Goal: Task Accomplishment & Management: Manage account settings

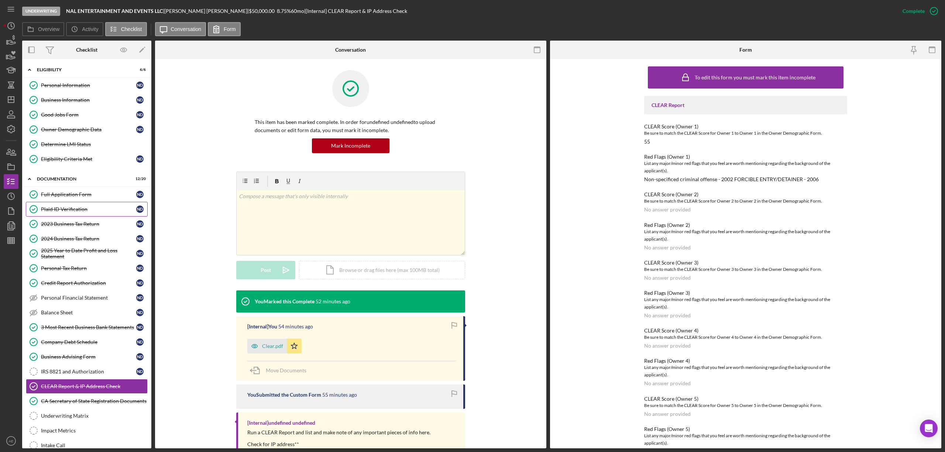
scroll to position [80, 0]
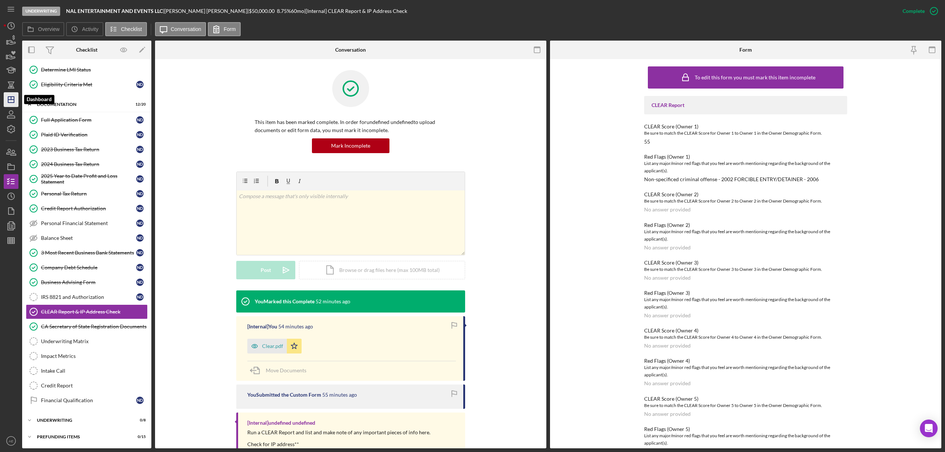
click at [11, 103] on icon "Icon/Dashboard" at bounding box center [11, 99] width 18 height 18
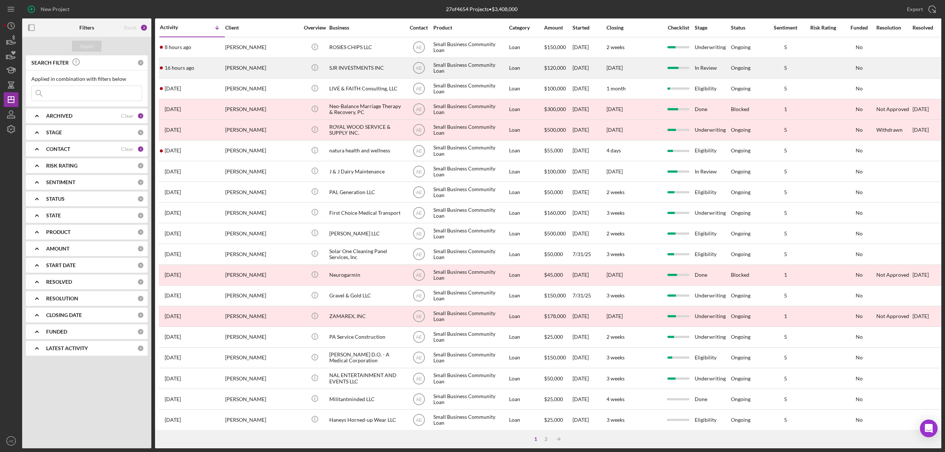
click at [266, 65] on div "[PERSON_NAME]" at bounding box center [262, 68] width 74 height 20
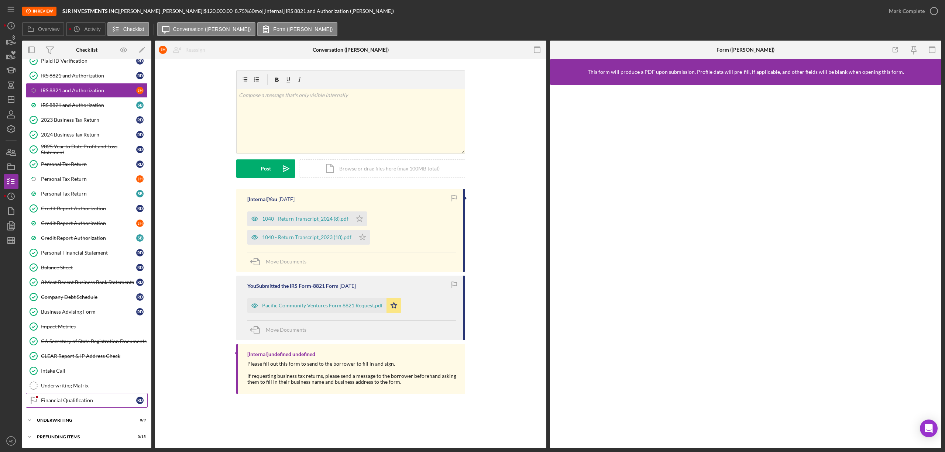
click at [77, 397] on div "Financial Qualification" at bounding box center [88, 400] width 95 height 6
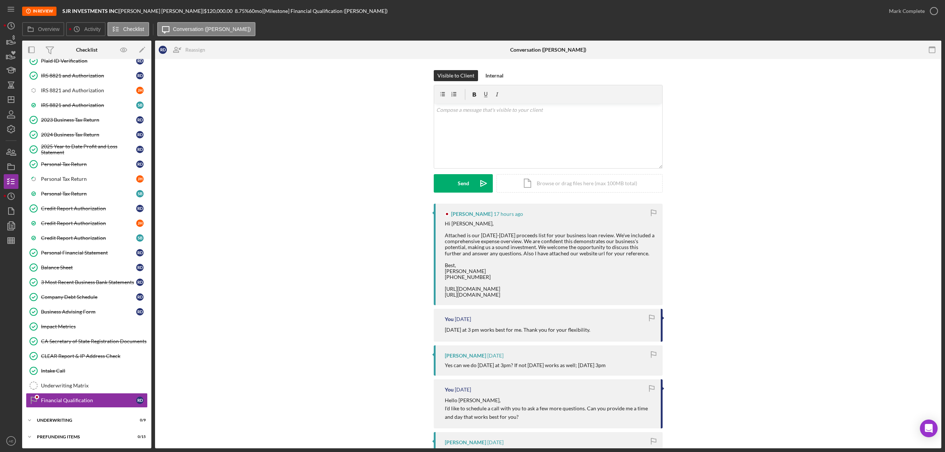
scroll to position [77, 0]
drag, startPoint x: 483, startPoint y: 75, endPoint x: 745, endPoint y: 56, distance: 263.1
click at [487, 74] on div "Internal" at bounding box center [494, 75] width 18 height 11
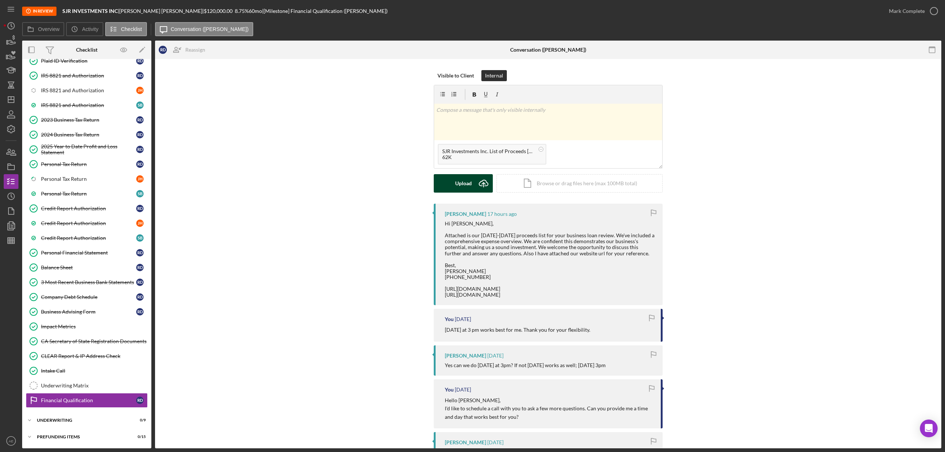
click at [467, 187] on div "Upload" at bounding box center [463, 183] width 17 height 18
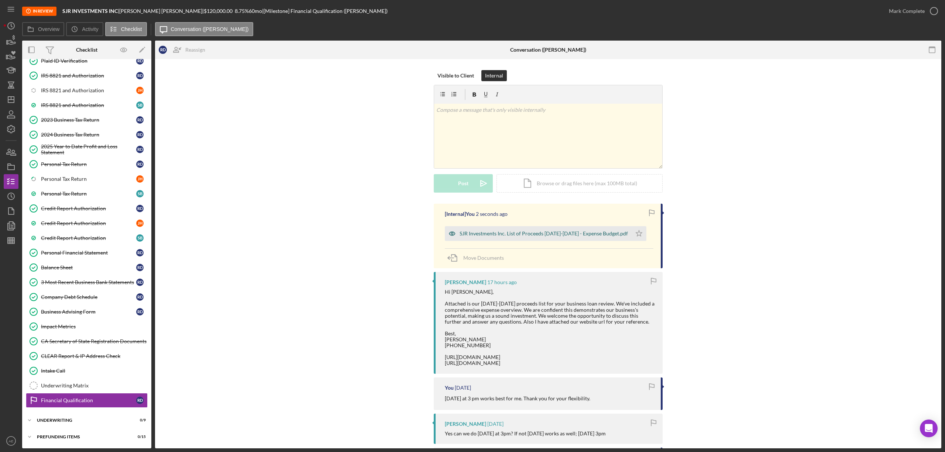
click at [452, 235] on icon "button" at bounding box center [452, 234] width 6 height 4
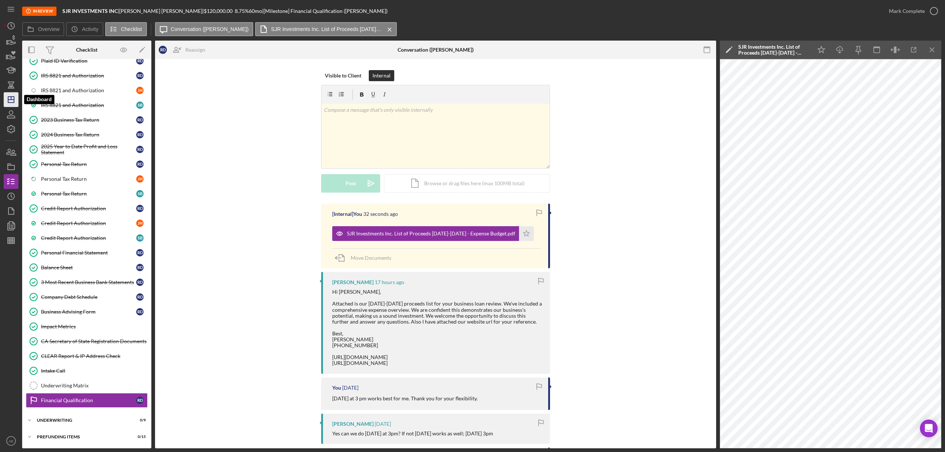
click at [13, 97] on icon "Icon/Dashboard" at bounding box center [11, 99] width 18 height 18
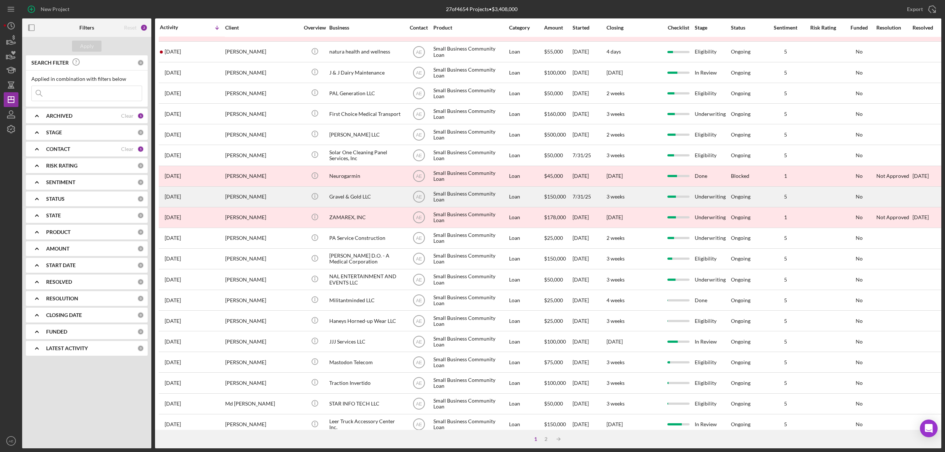
scroll to position [135, 0]
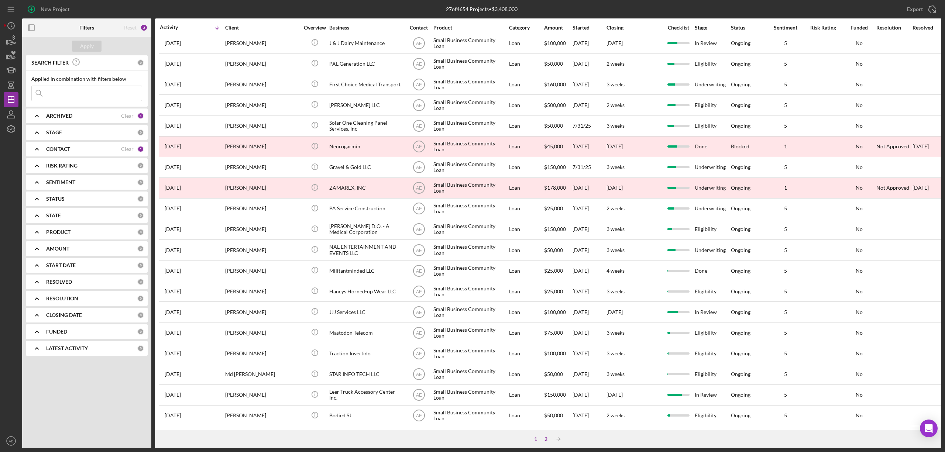
click at [544, 436] on div "2" at bounding box center [546, 439] width 10 height 6
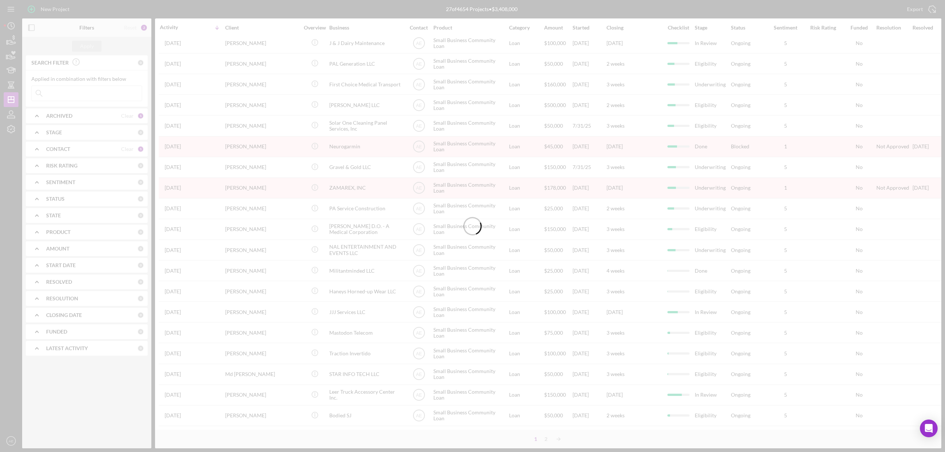
scroll to position [0, 0]
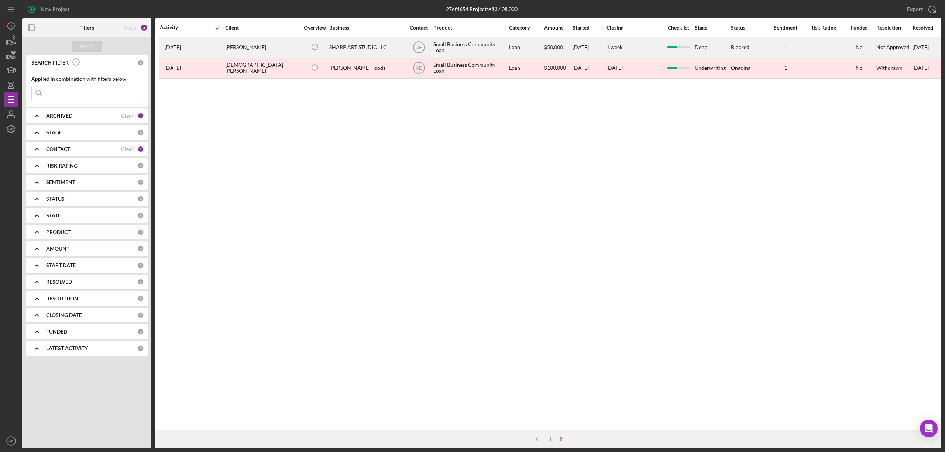
click at [359, 48] on div "SHARP ART STUDIO LLC" at bounding box center [366, 48] width 74 height 20
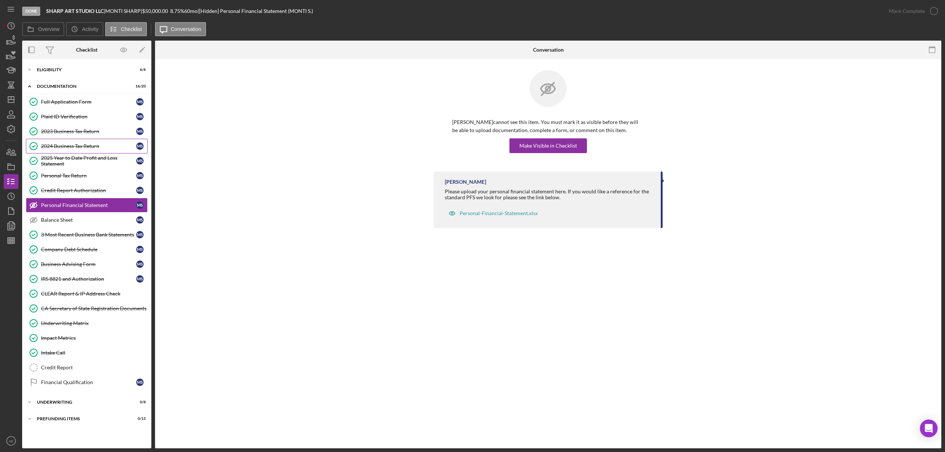
click at [107, 149] on div "2024 Business Tax Return" at bounding box center [88, 146] width 95 height 6
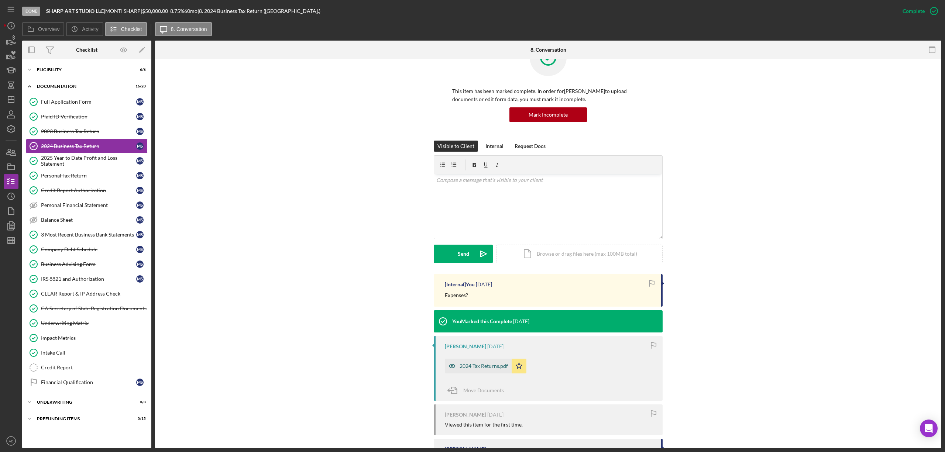
scroll to position [68, 0]
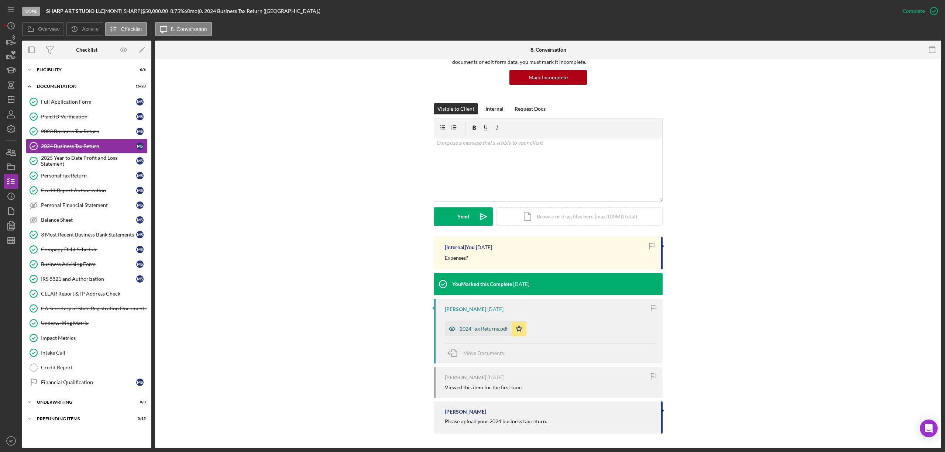
click at [456, 329] on icon "button" at bounding box center [452, 328] width 15 height 15
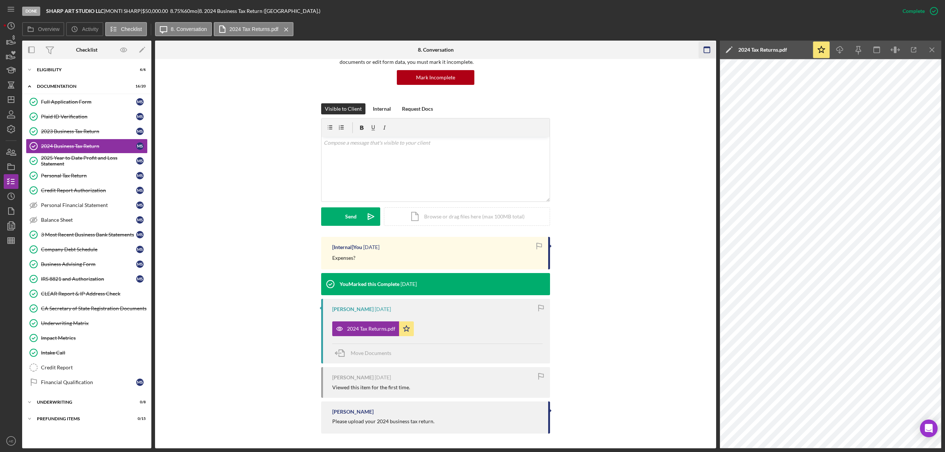
click at [709, 48] on rect "button" at bounding box center [707, 47] width 6 height 1
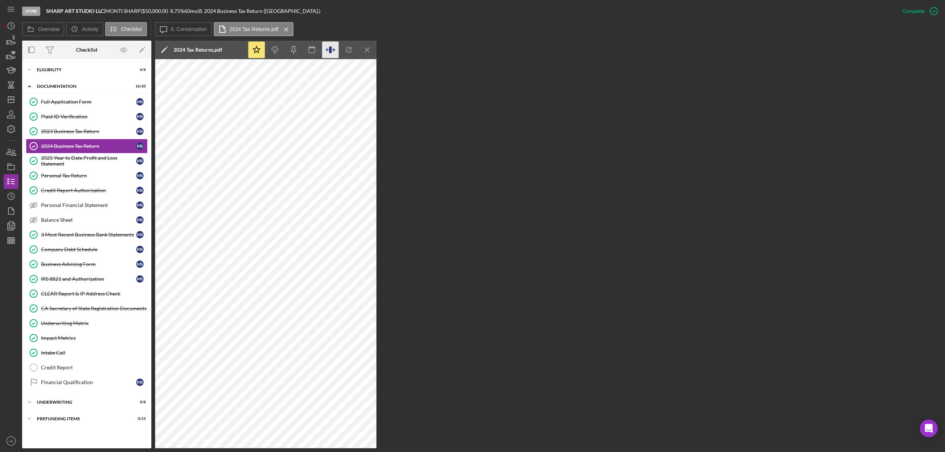
click at [337, 46] on icon "button" at bounding box center [330, 50] width 17 height 17
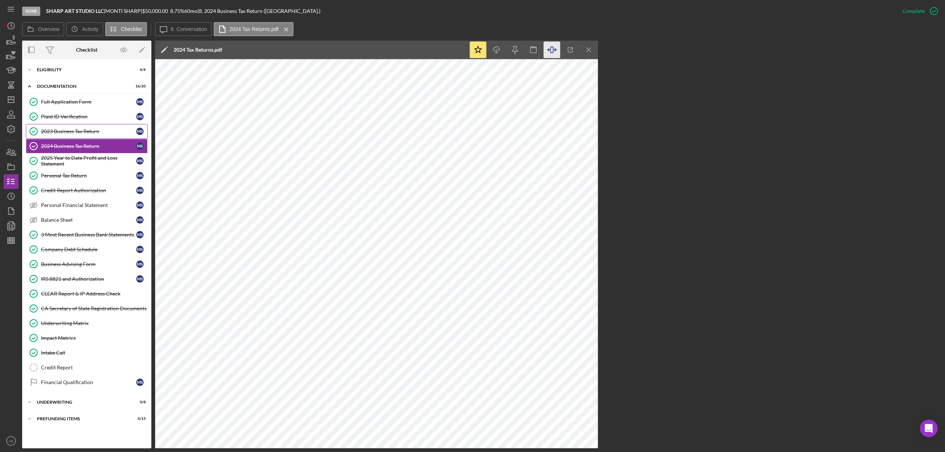
click at [92, 136] on link "2023 Business Tax Return 2023 Business Tax Return M S" at bounding box center [87, 131] width 122 height 15
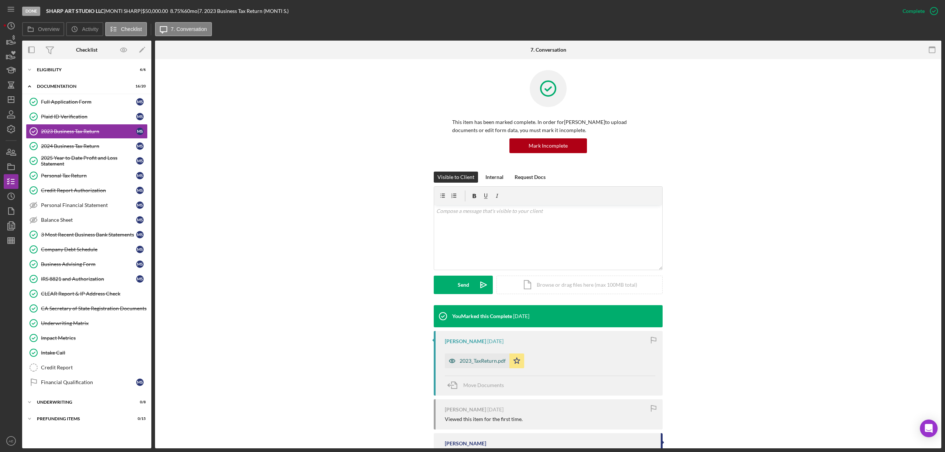
click at [451, 358] on icon "button" at bounding box center [452, 361] width 15 height 15
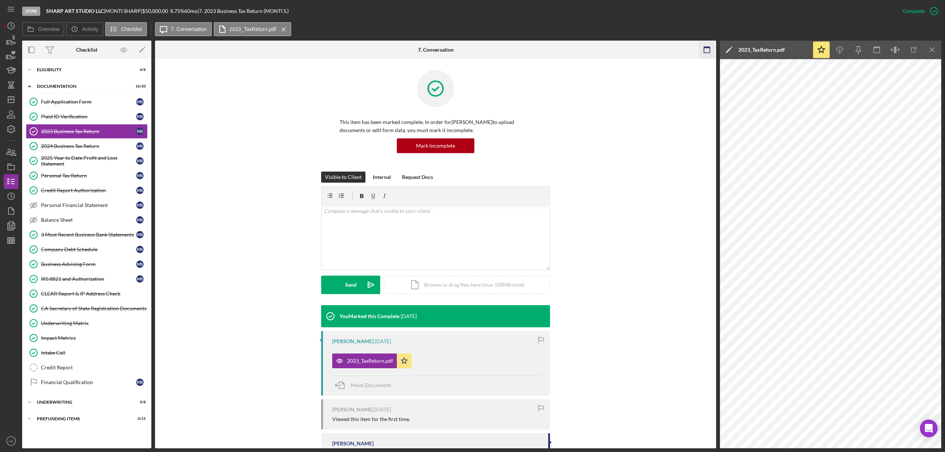
click at [701, 44] on icon "button" at bounding box center [707, 50] width 17 height 17
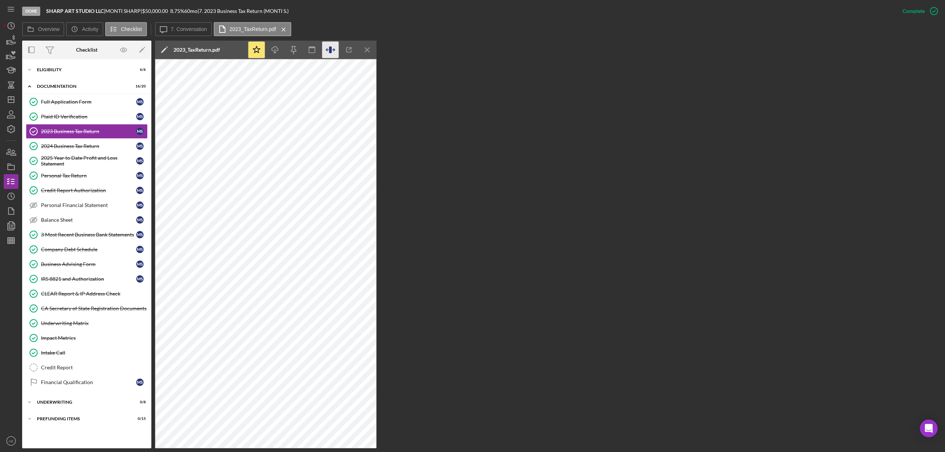
click at [336, 47] on icon "button" at bounding box center [330, 50] width 17 height 17
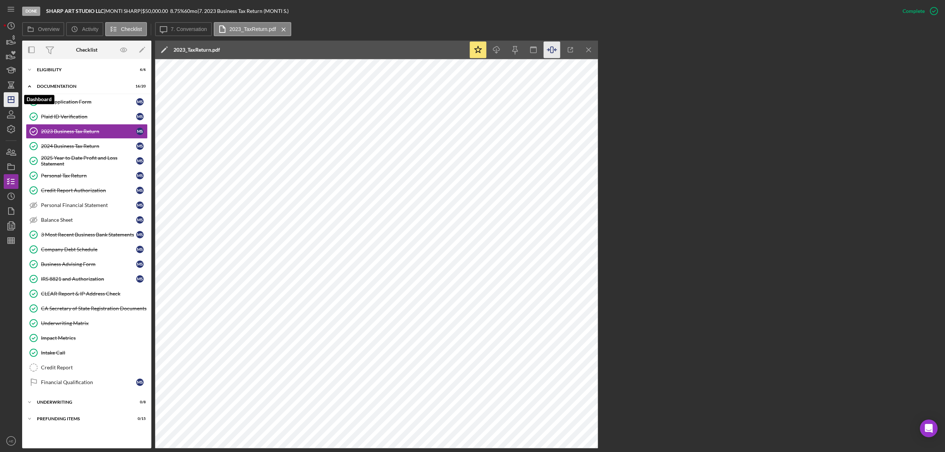
click at [15, 95] on icon "Icon/Dashboard" at bounding box center [11, 99] width 18 height 18
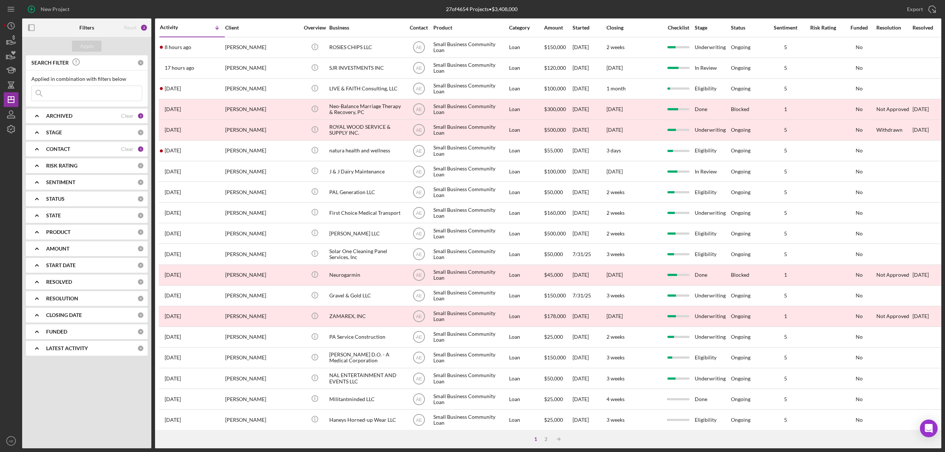
click at [89, 148] on div "CONTACT" at bounding box center [83, 149] width 75 height 6
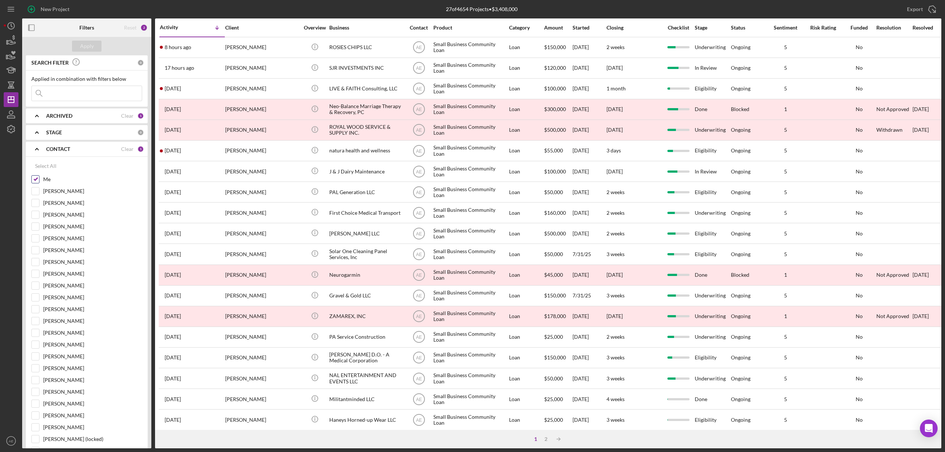
click at [34, 177] on input "Me" at bounding box center [35, 179] width 7 height 7
checkbox input "false"
click at [34, 227] on input "Stephanie Simotas" at bounding box center [35, 226] width 7 height 7
checkbox input "true"
click at [89, 45] on div "Apply" at bounding box center [87, 46] width 14 height 11
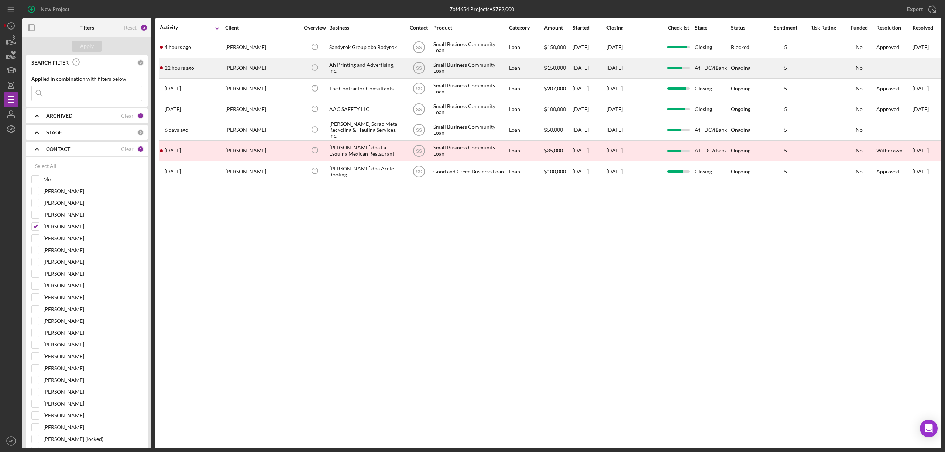
click at [356, 66] on div "Ah Printing and Advertising, Inc." at bounding box center [366, 68] width 74 height 20
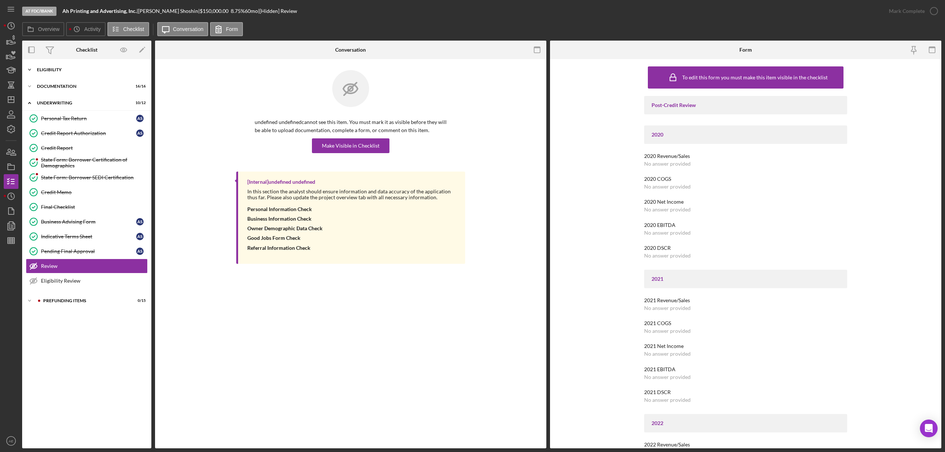
click at [56, 66] on div "Icon/Expander Eligibility 6 / 6" at bounding box center [86, 69] width 129 height 15
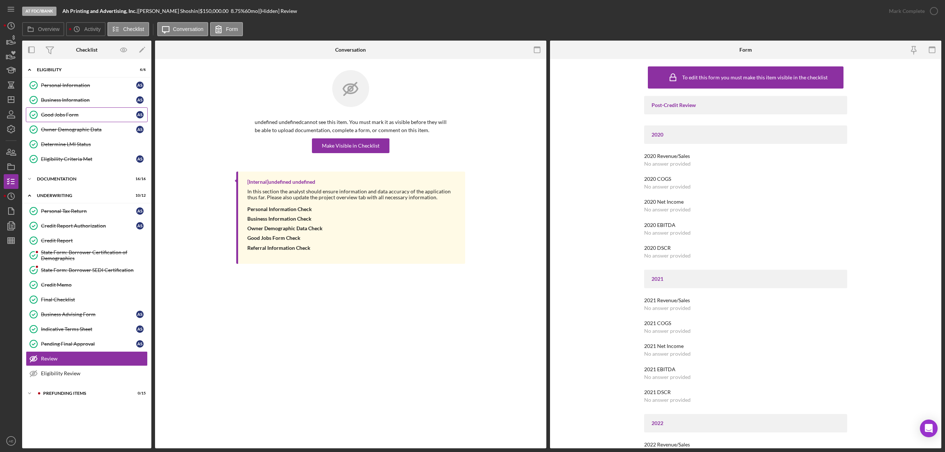
click at [80, 112] on div "Good Jobs Form" at bounding box center [88, 115] width 95 height 6
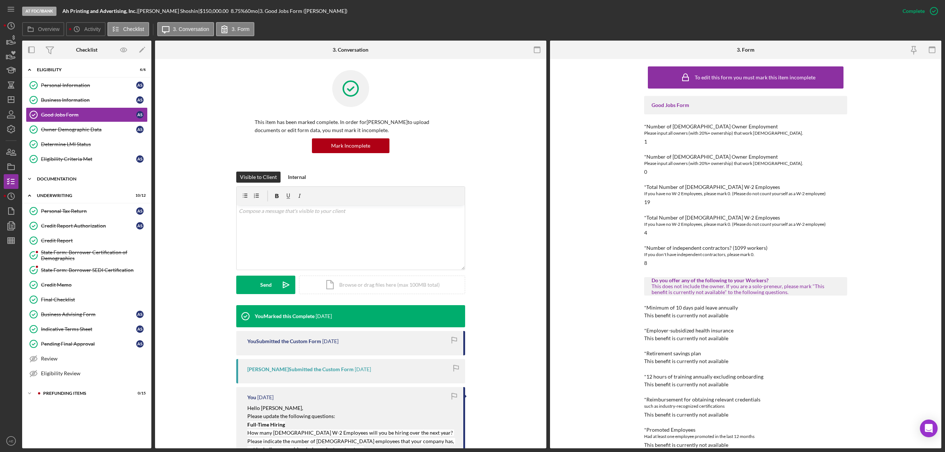
click at [72, 180] on div "Documentation" at bounding box center [89, 179] width 105 height 4
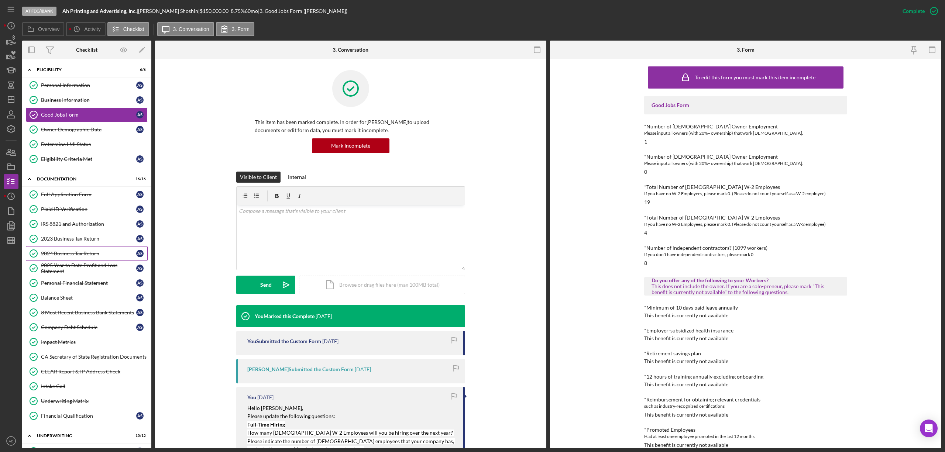
click at [83, 252] on link "2024 Business Tax Return 2024 Business Tax Return A S" at bounding box center [87, 253] width 122 height 15
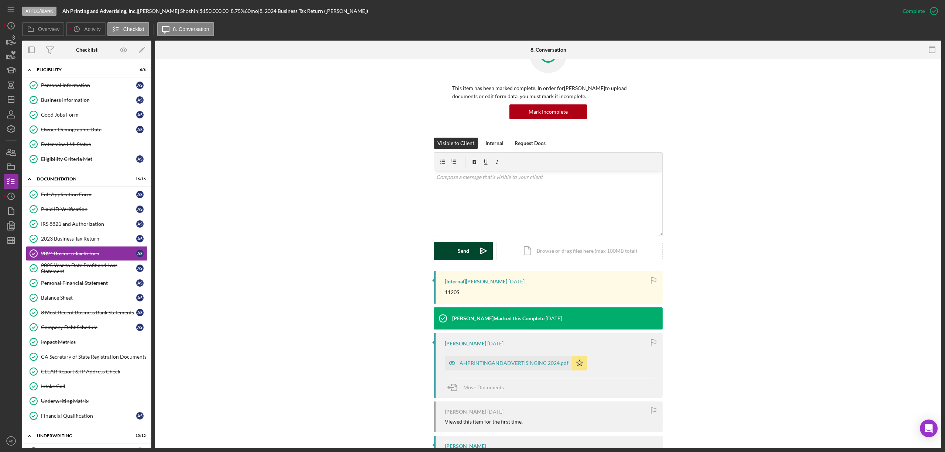
scroll to position [68, 0]
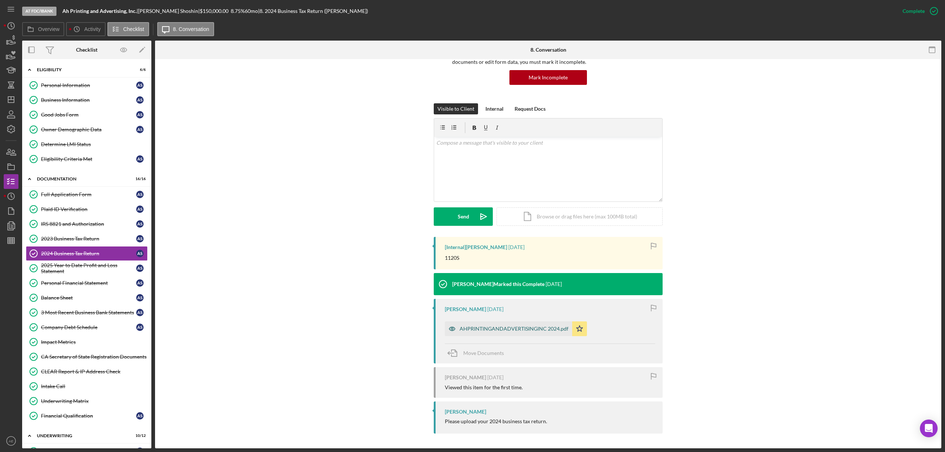
click at [448, 327] on icon "button" at bounding box center [452, 328] width 15 height 15
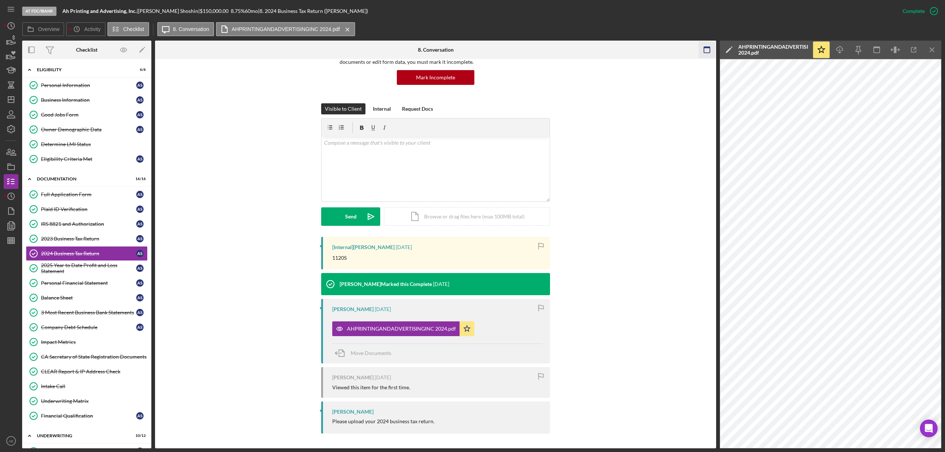
click at [706, 51] on icon "button" at bounding box center [707, 50] width 17 height 17
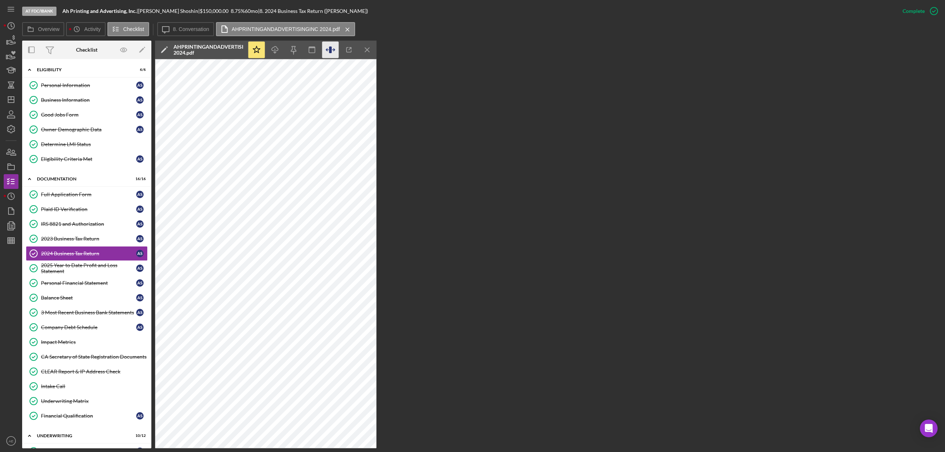
click at [334, 51] on icon "button" at bounding box center [333, 50] width 2 height 2
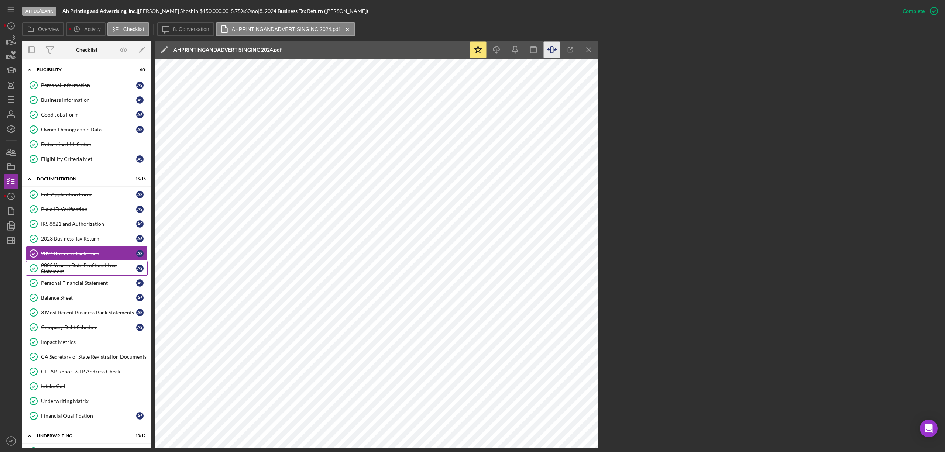
click at [83, 273] on div "2025 Year to Date Profit and Loss Statement" at bounding box center [88, 268] width 95 height 12
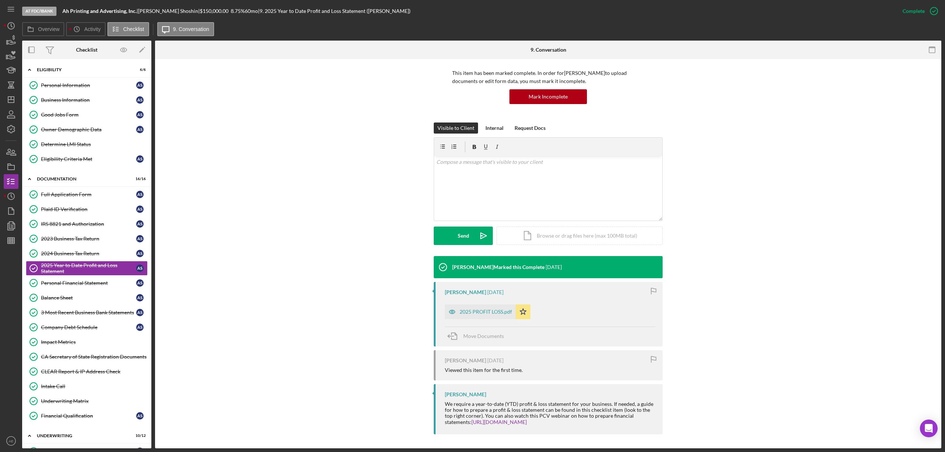
scroll to position [49, 0]
click at [452, 310] on icon "button" at bounding box center [452, 312] width 6 height 4
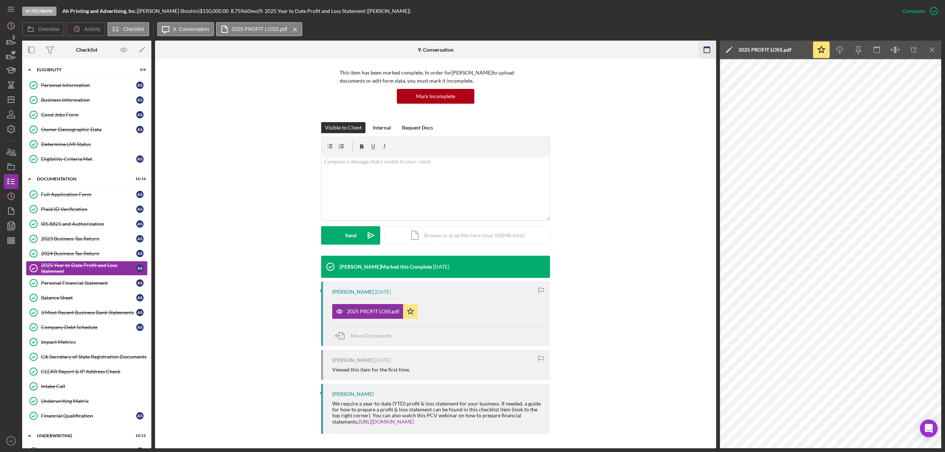
click at [702, 51] on icon "button" at bounding box center [707, 50] width 17 height 17
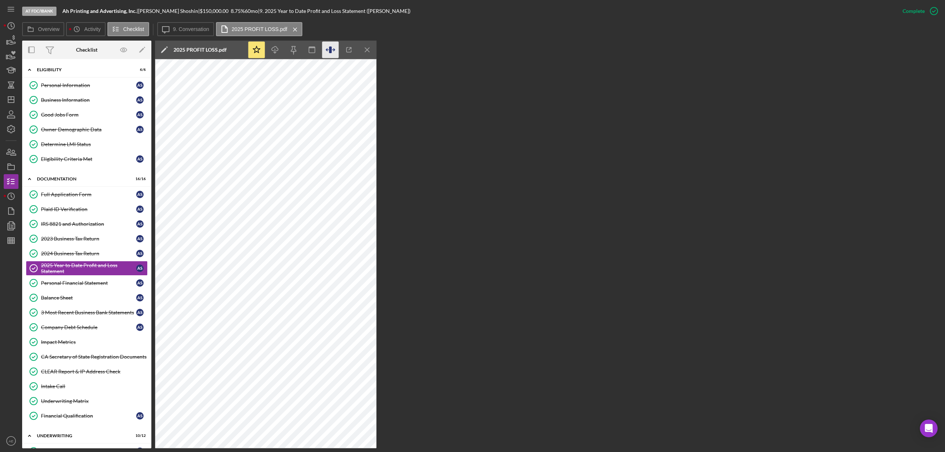
click at [328, 48] on icon "button" at bounding box center [330, 50] width 17 height 17
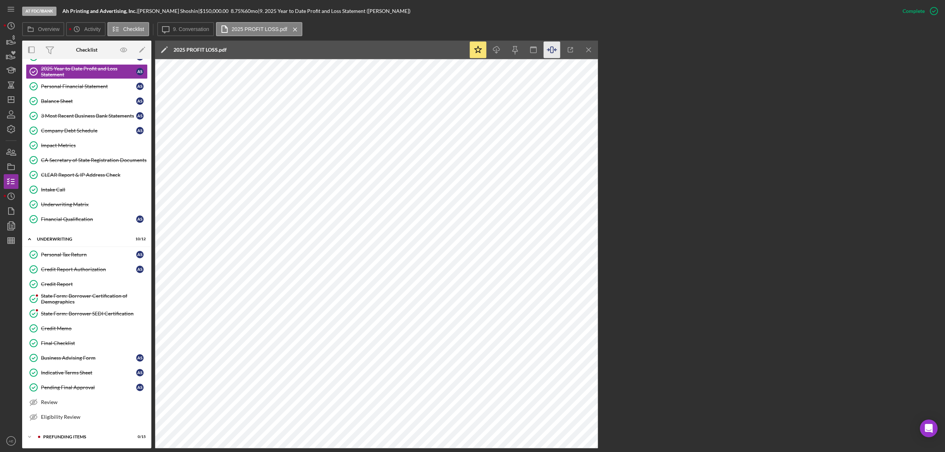
scroll to position [205, 0]
drag, startPoint x: 70, startPoint y: 383, endPoint x: 83, endPoint y: 375, distance: 15.7
click at [70, 383] on link "Pending Final Approval Pending Final Approval A S" at bounding box center [87, 387] width 122 height 15
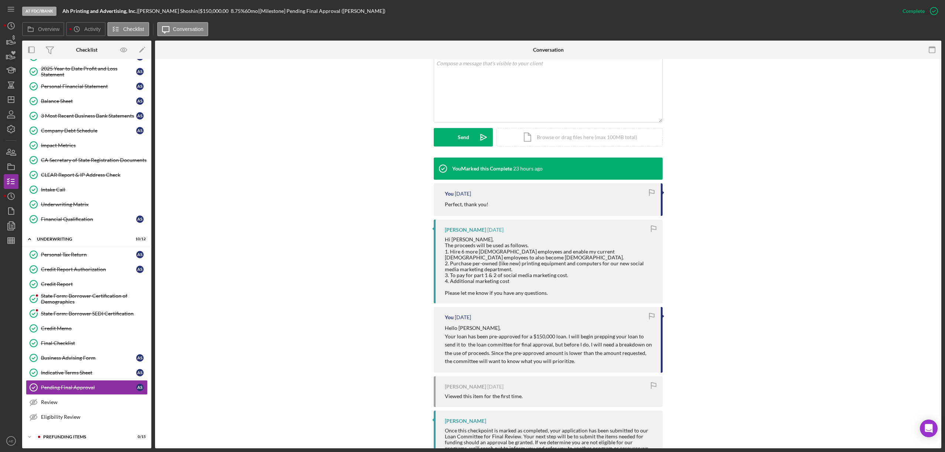
scroll to position [49, 0]
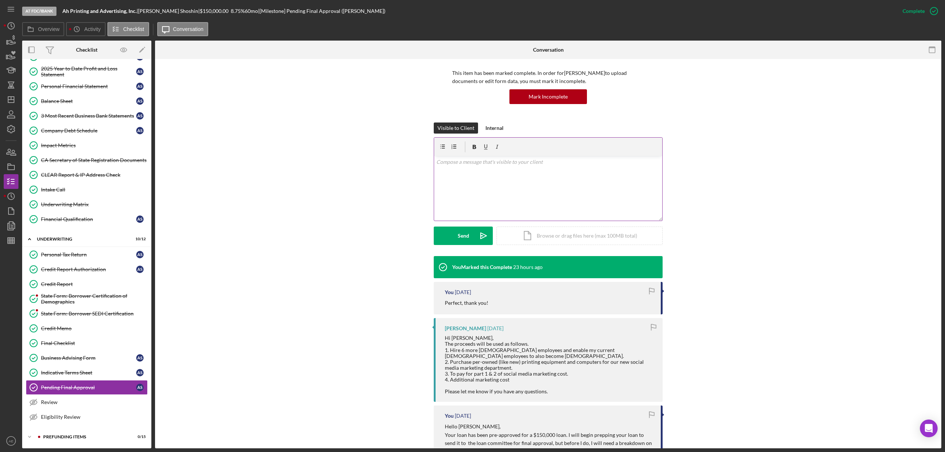
click at [465, 189] on div "v Color teal Color pink Remove color Add row above Add row below Add column bef…" at bounding box center [548, 188] width 228 height 65
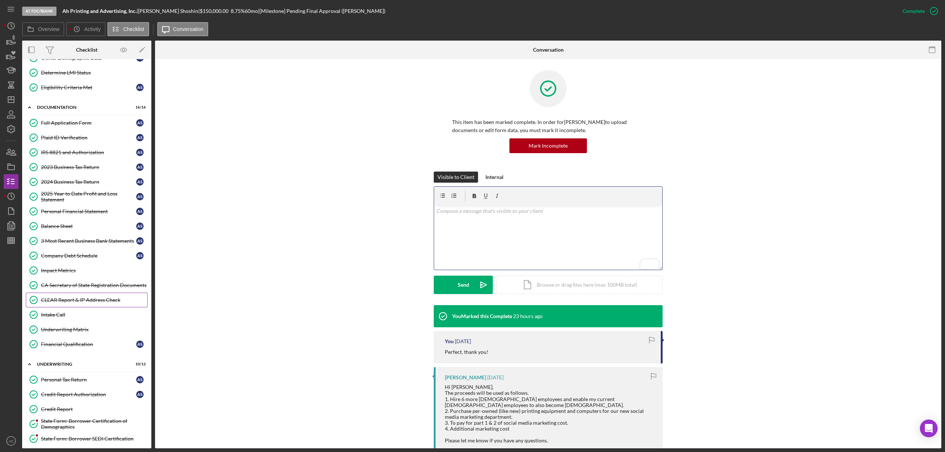
scroll to position [0, 0]
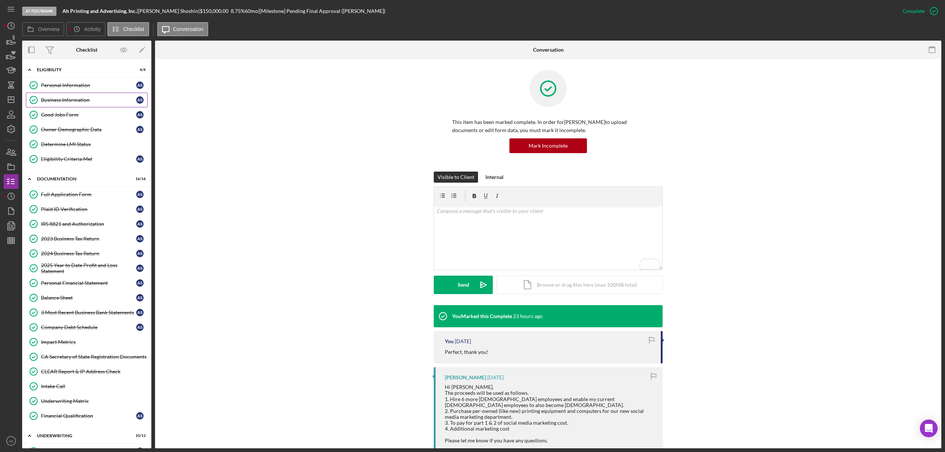
click at [68, 99] on div "Business Information" at bounding box center [88, 100] width 95 height 6
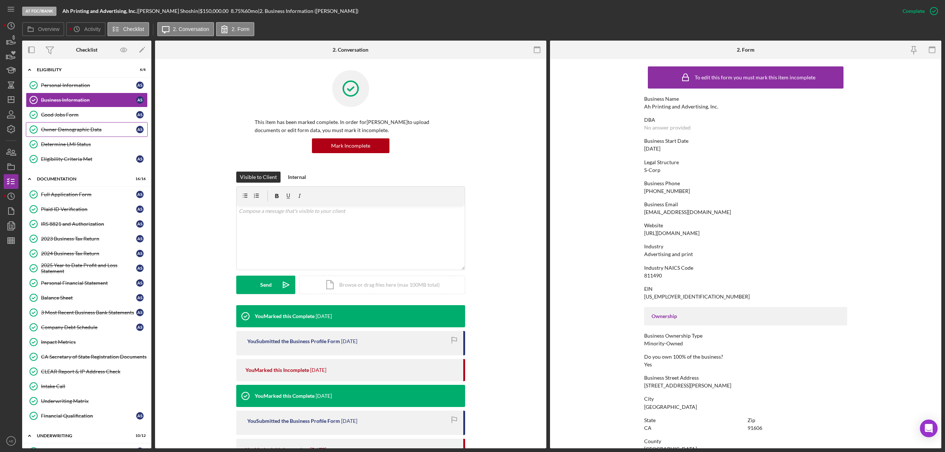
click at [85, 132] on div "Owner Demographic Data" at bounding box center [88, 130] width 95 height 6
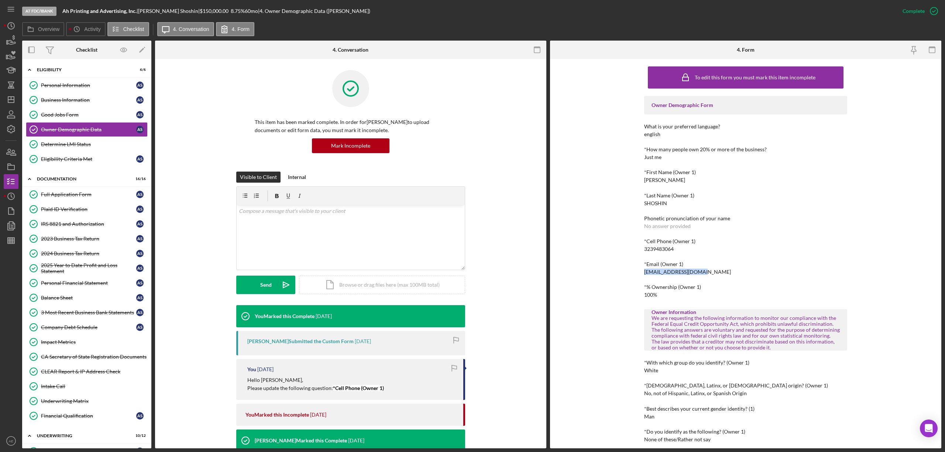
drag, startPoint x: 642, startPoint y: 271, endPoint x: 703, endPoint y: 275, distance: 60.6
click at [703, 275] on div "*Email (Owner 1) forregistrr@gmail.com" at bounding box center [745, 268] width 203 height 14
copy div "forregistrr@gmail.com"
drag, startPoint x: 77, startPoint y: 111, endPoint x: 167, endPoint y: 162, distance: 102.6
click at [77, 111] on link "Good Jobs Form Good Jobs Form A S" at bounding box center [87, 114] width 122 height 15
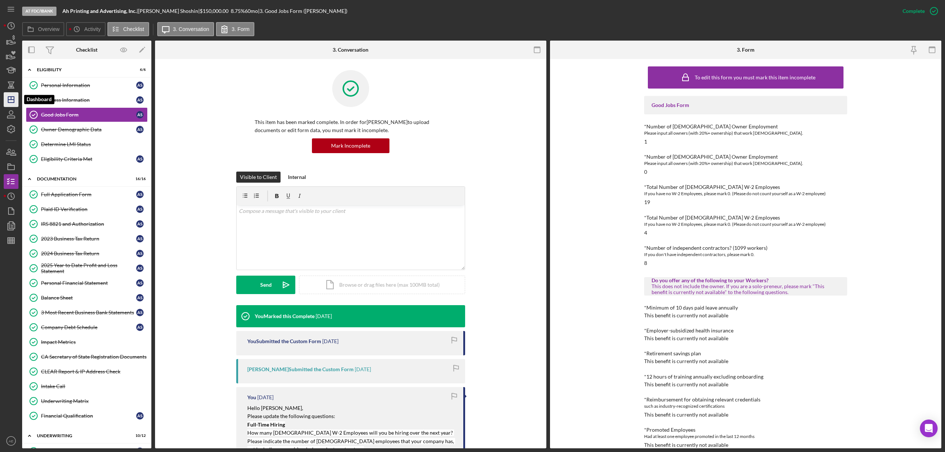
click at [13, 100] on line "button" at bounding box center [11, 100] width 6 height 0
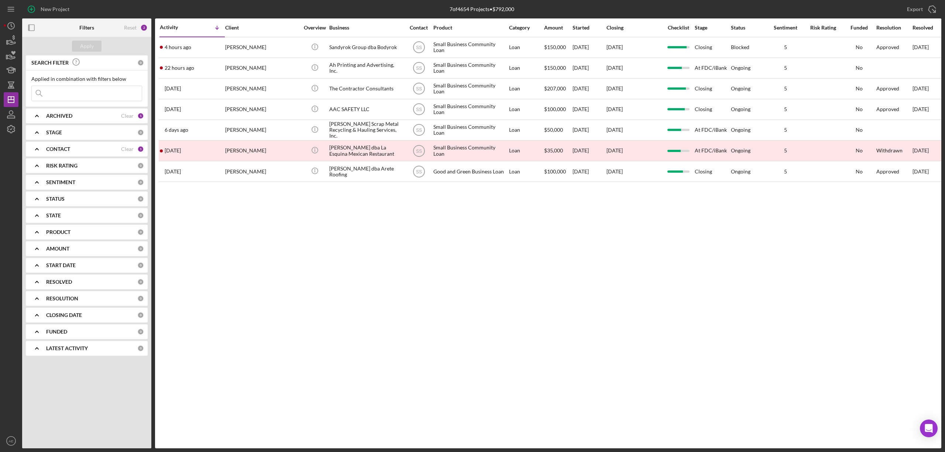
click at [100, 144] on div "CONTACT Clear 1" at bounding box center [95, 149] width 98 height 15
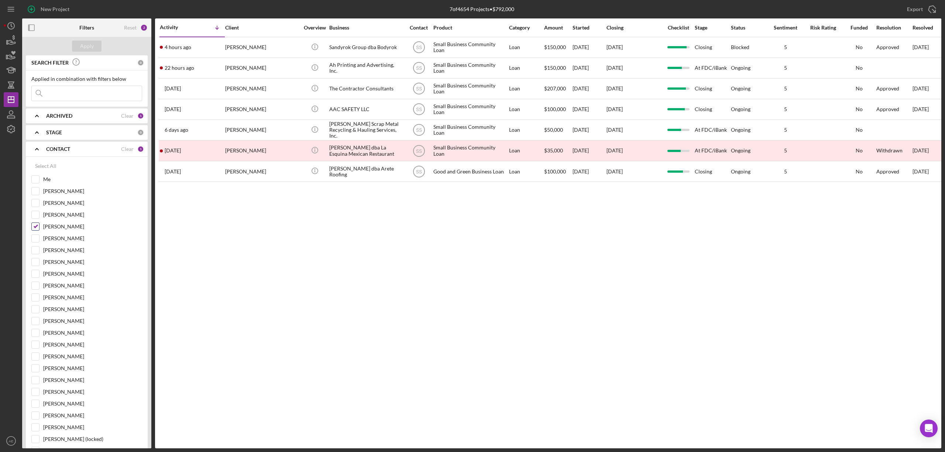
click at [38, 228] on input "Stephanie Simotas" at bounding box center [35, 226] width 7 height 7
checkbox input "false"
click at [37, 178] on input "Me" at bounding box center [35, 179] width 7 height 7
checkbox input "true"
click at [80, 48] on div "Apply" at bounding box center [87, 46] width 14 height 11
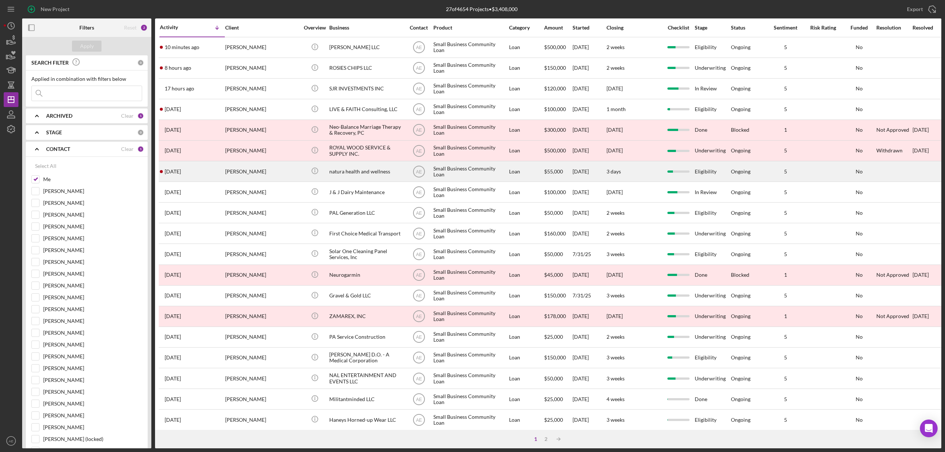
click at [275, 173] on div "jane gajano-blythe" at bounding box center [262, 172] width 74 height 20
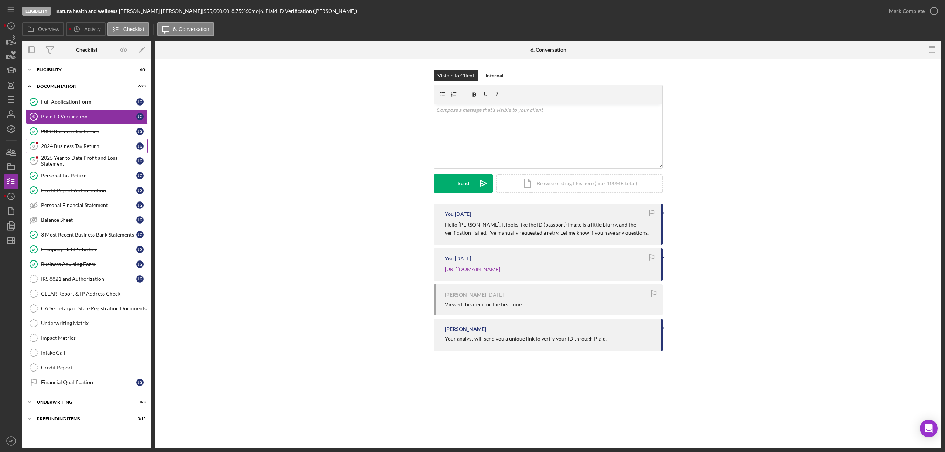
click at [82, 149] on div "2024 Business Tax Return" at bounding box center [88, 146] width 95 height 6
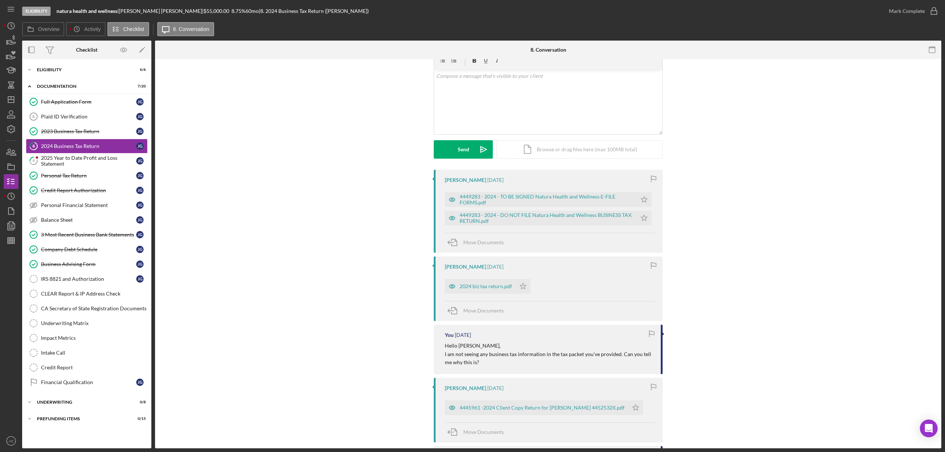
scroll to position [49, 0]
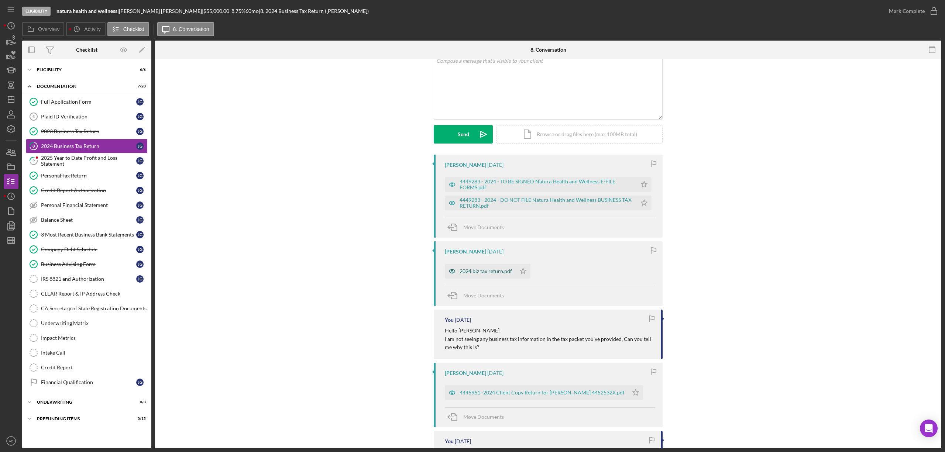
click at [449, 186] on icon "button" at bounding box center [452, 185] width 6 height 4
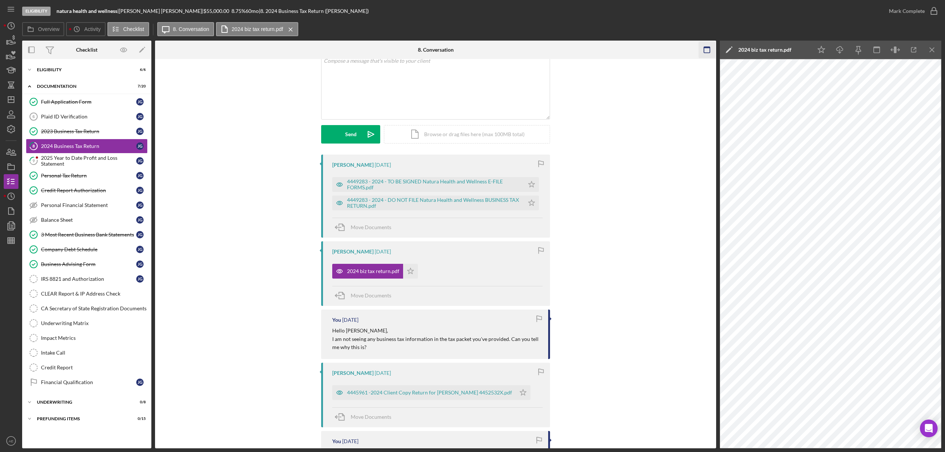
click at [706, 49] on icon "button" at bounding box center [707, 50] width 17 height 17
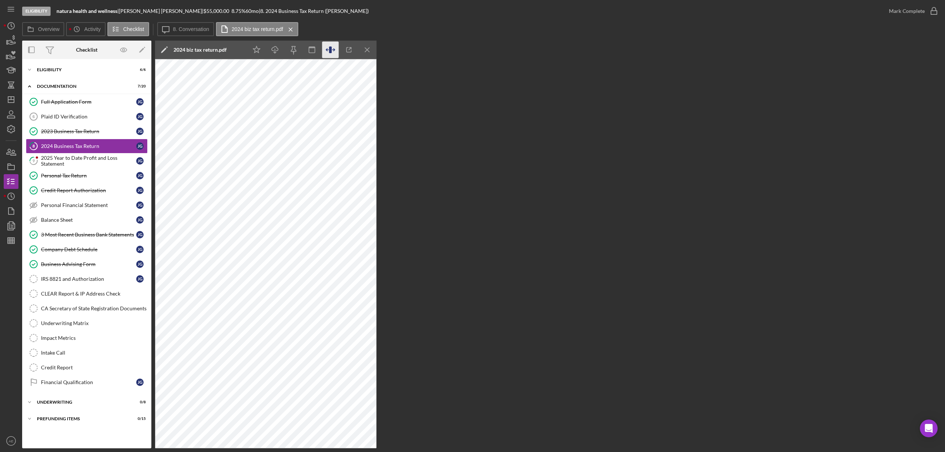
click at [328, 52] on icon "button" at bounding box center [330, 50] width 17 height 17
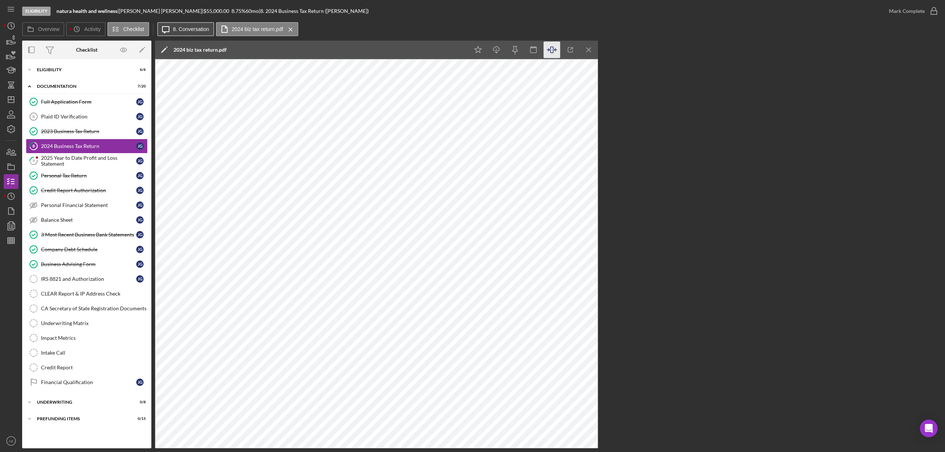
click at [179, 33] on button "Icon/Message 8. Conversation" at bounding box center [185, 29] width 57 height 14
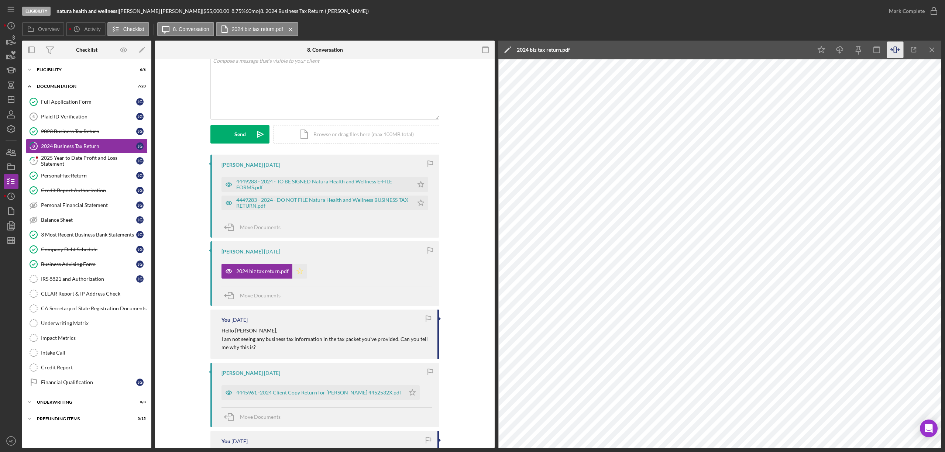
click at [295, 272] on icon "Icon/Star" at bounding box center [299, 271] width 15 height 15
click at [226, 186] on icon "button" at bounding box center [229, 185] width 6 height 4
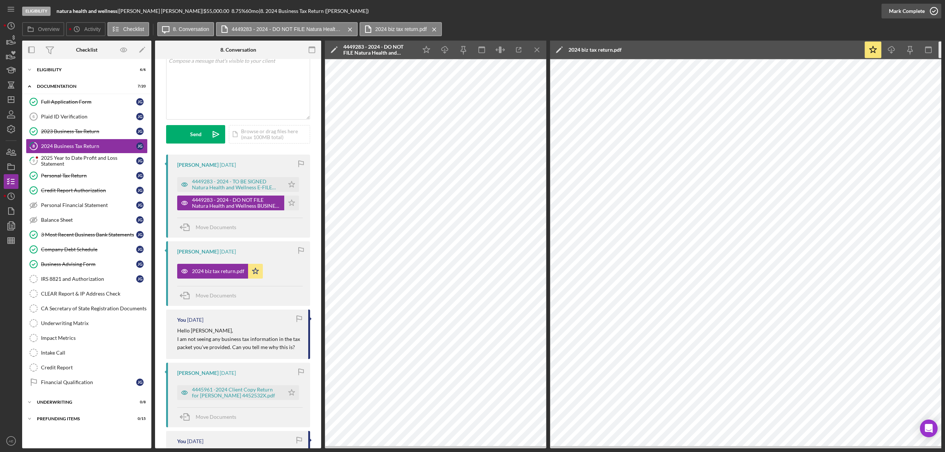
click at [909, 8] on div "Mark Complete" at bounding box center [907, 11] width 36 height 15
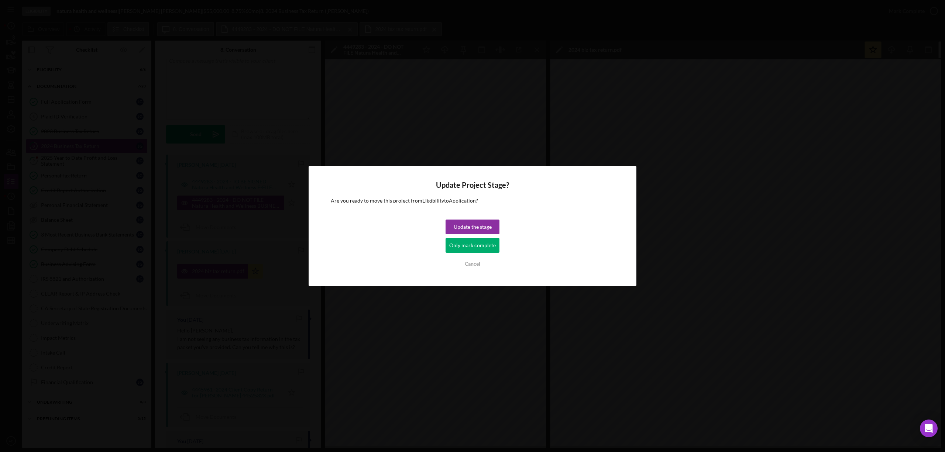
drag, startPoint x: 480, startPoint y: 246, endPoint x: 154, endPoint y: 153, distance: 339.2
click at [480, 245] on div "Only mark complete" at bounding box center [472, 245] width 46 height 15
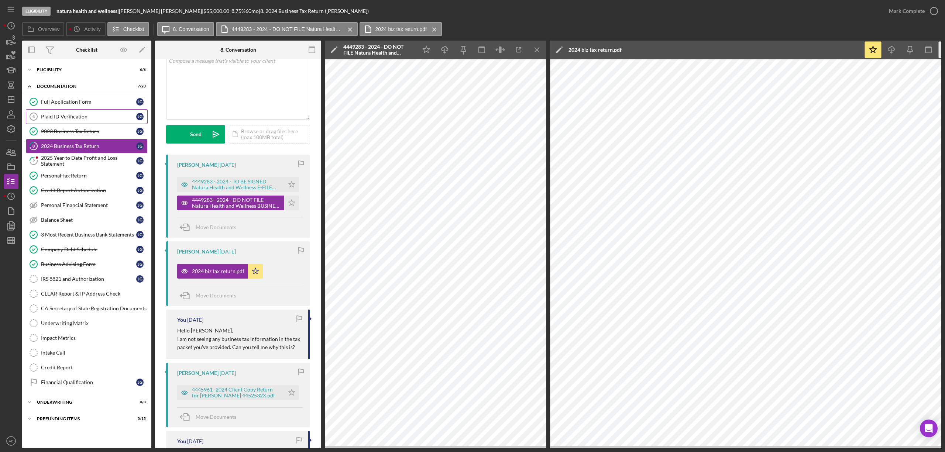
click at [73, 114] on div "Plaid ID Verification" at bounding box center [88, 117] width 95 height 6
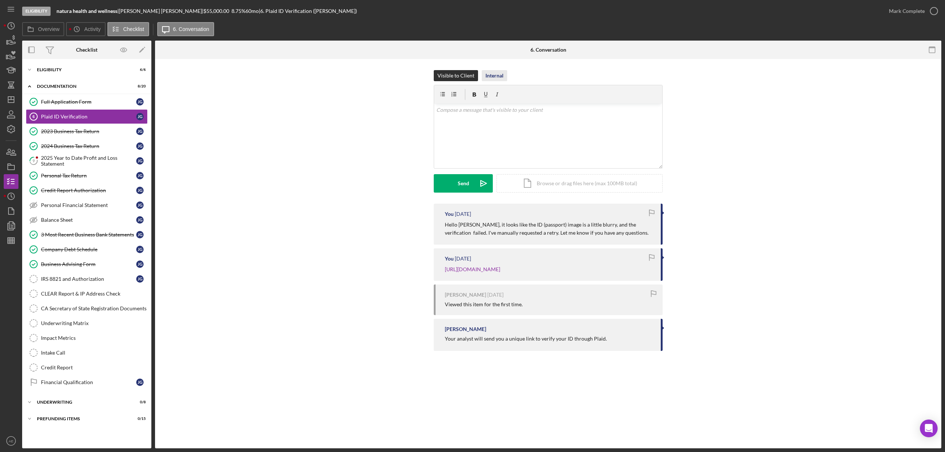
click at [496, 80] on div "Internal" at bounding box center [494, 75] width 18 height 11
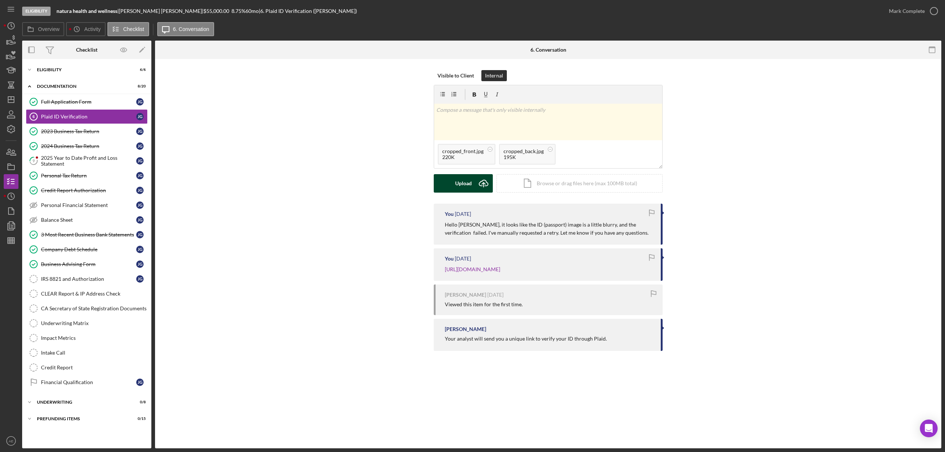
click at [454, 183] on button "Upload Icon/Upload" at bounding box center [463, 183] width 59 height 18
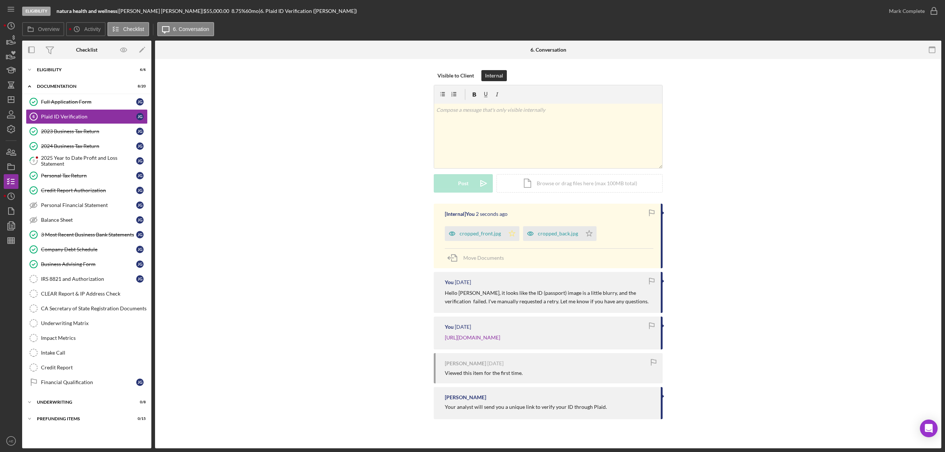
click at [510, 238] on icon "Icon/Star" at bounding box center [511, 233] width 15 height 15
click at [586, 237] on icon "Icon/Star" at bounding box center [589, 233] width 15 height 15
click at [890, 13] on div "Mark Complete" at bounding box center [907, 11] width 36 height 15
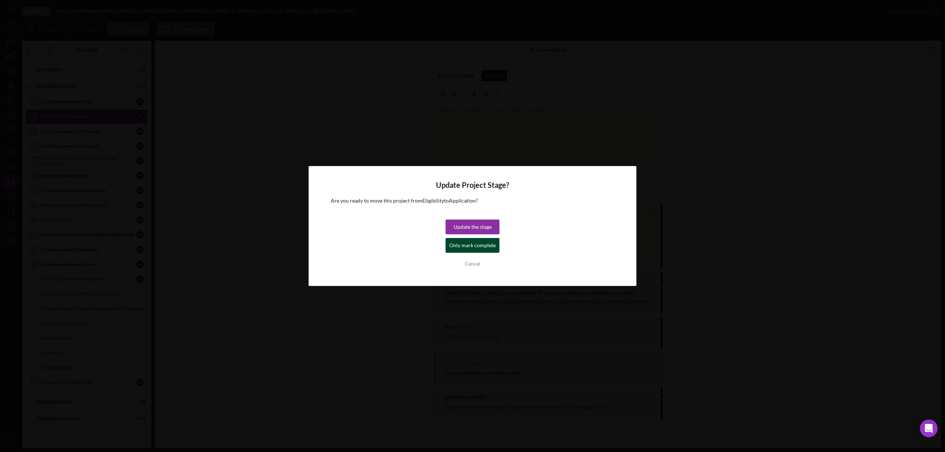
click at [467, 248] on div "Only mark complete" at bounding box center [472, 245] width 46 height 15
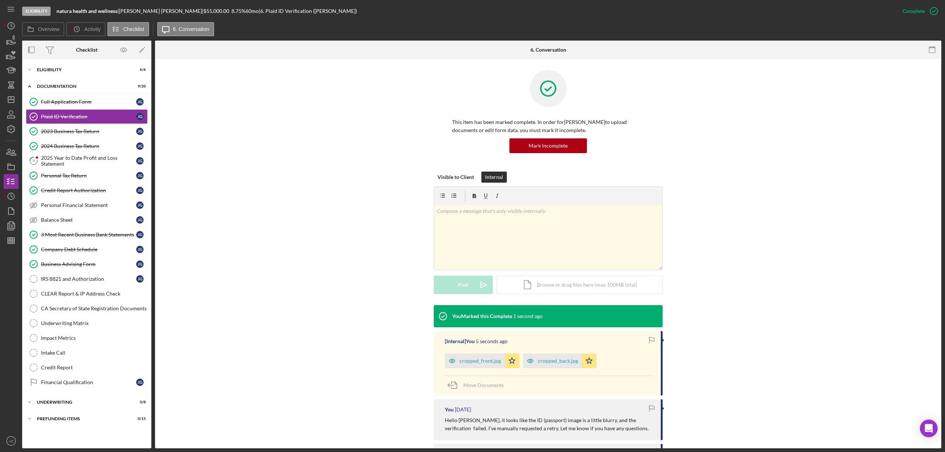
drag, startPoint x: 86, startPoint y: 162, endPoint x: 222, endPoint y: 223, distance: 148.7
click at [86, 162] on div "2025 Year to Date Profit and Loss Statement" at bounding box center [88, 161] width 95 height 12
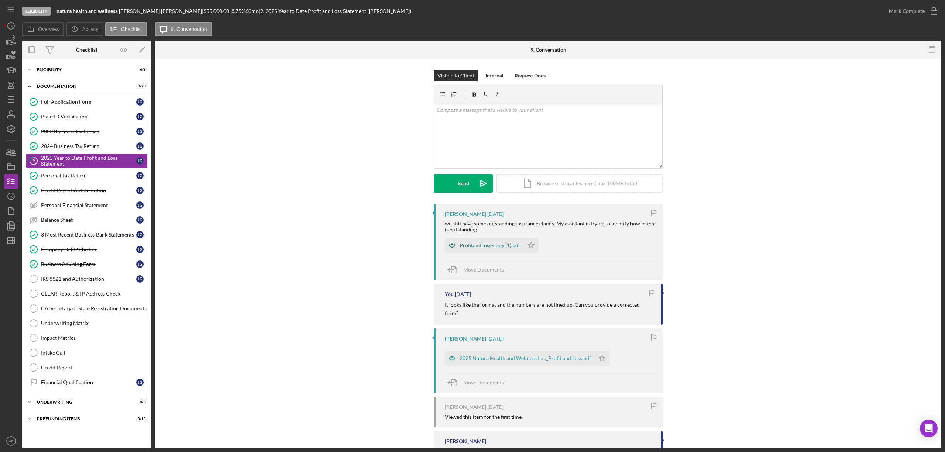
click at [445, 245] on icon "button" at bounding box center [452, 245] width 15 height 15
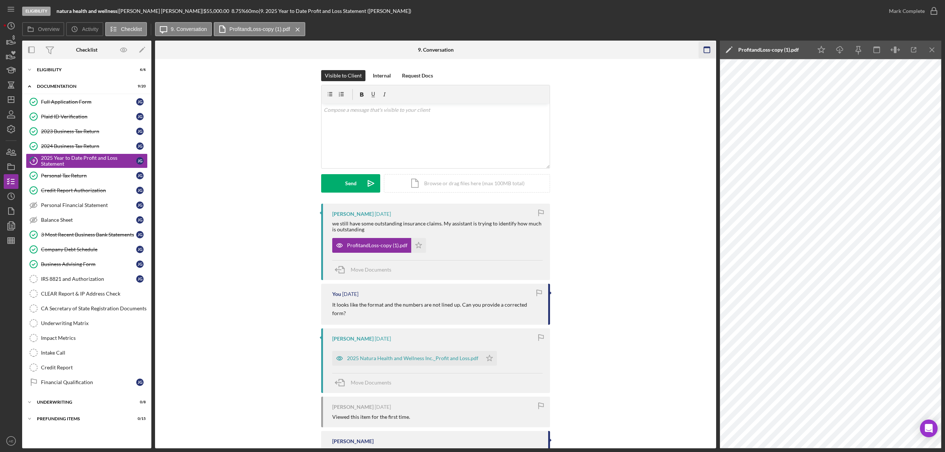
click at [703, 51] on icon "button" at bounding box center [707, 50] width 17 height 17
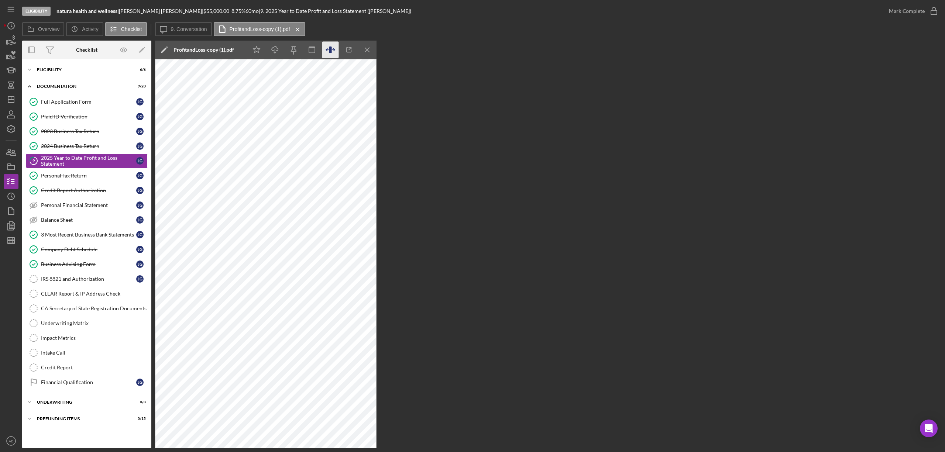
click at [328, 49] on icon "button" at bounding box center [330, 50] width 17 height 17
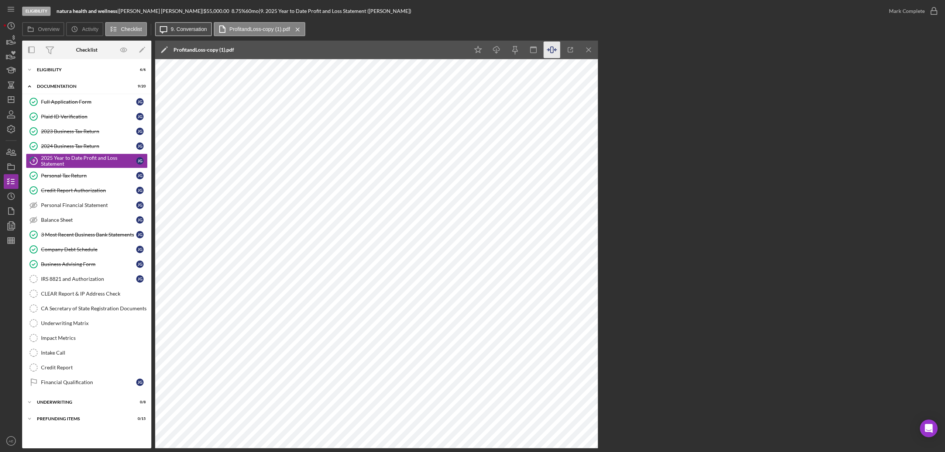
click at [191, 31] on label "9. Conversation" at bounding box center [189, 29] width 36 height 6
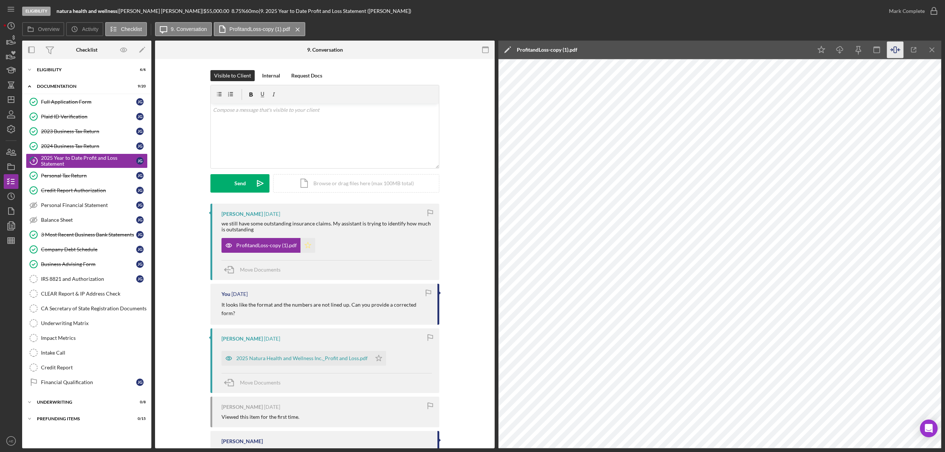
click at [305, 245] on polygon "button" at bounding box center [308, 245] width 6 height 6
drag, startPoint x: 226, startPoint y: 352, endPoint x: 271, endPoint y: 350, distance: 44.7
click at [226, 352] on icon "button" at bounding box center [228, 358] width 15 height 15
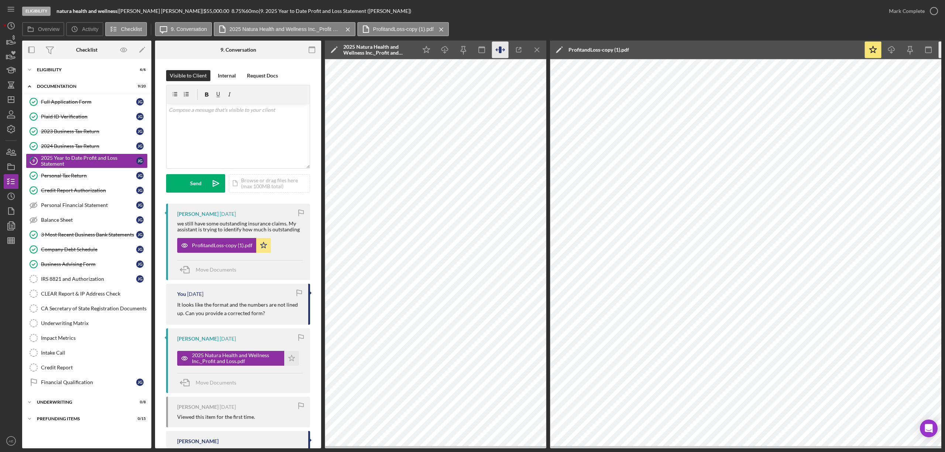
click at [503, 52] on icon "button" at bounding box center [500, 50] width 17 height 17
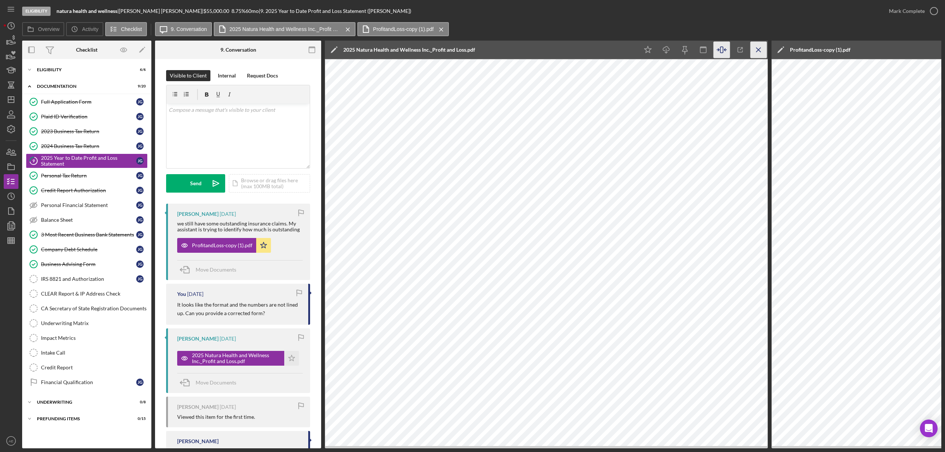
click at [760, 52] on line "button" at bounding box center [758, 50] width 4 height 4
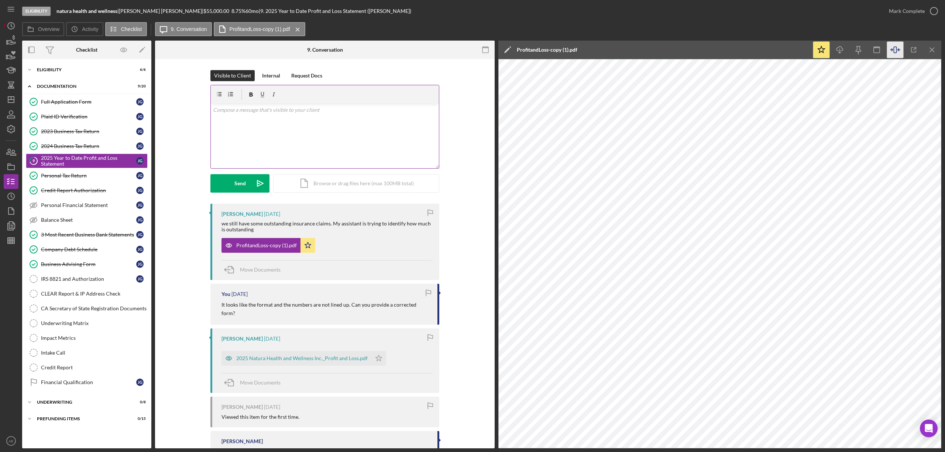
click at [261, 133] on div "v Color teal Color pink Remove color Add row above Add row below Add column bef…" at bounding box center [325, 136] width 228 height 65
click at [253, 180] on icon "Icon/icon-invite-send" at bounding box center [260, 183] width 18 height 18
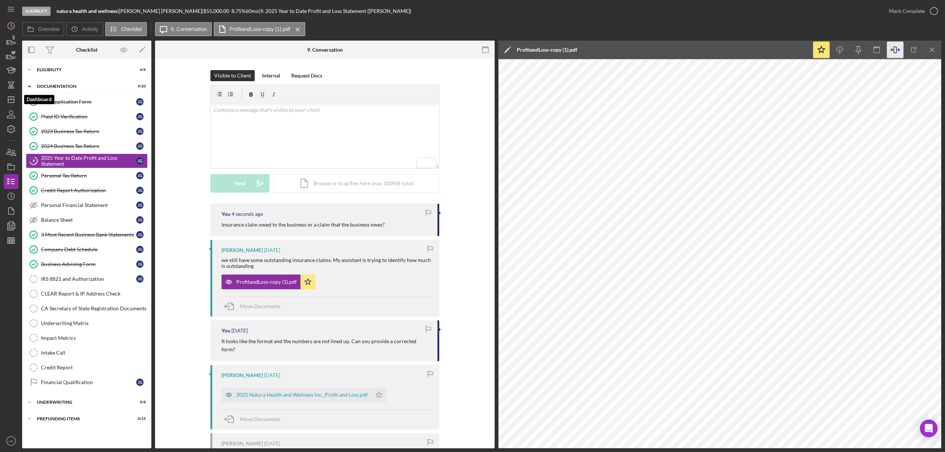
click at [2, 100] on div "Eligibility natura health and wellness | jane gajano-blythe | $55,000.00 8.75 %…" at bounding box center [472, 226] width 945 height 452
click at [11, 100] on line "button" at bounding box center [11, 98] width 0 height 3
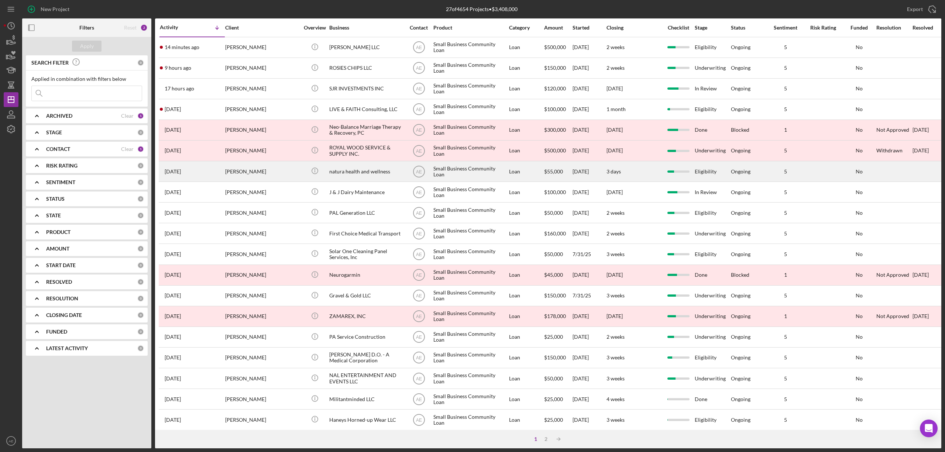
click at [355, 173] on div "natura health and wellness" at bounding box center [366, 172] width 74 height 20
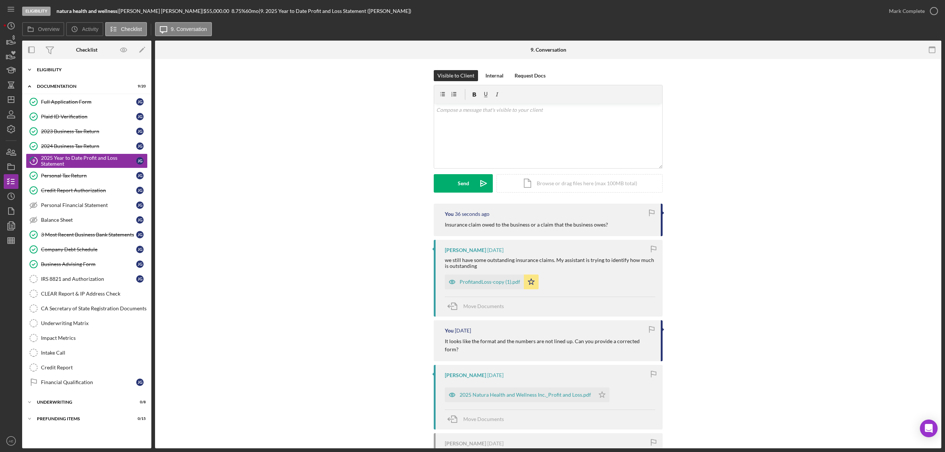
click at [59, 69] on div "Eligibility" at bounding box center [89, 70] width 105 height 4
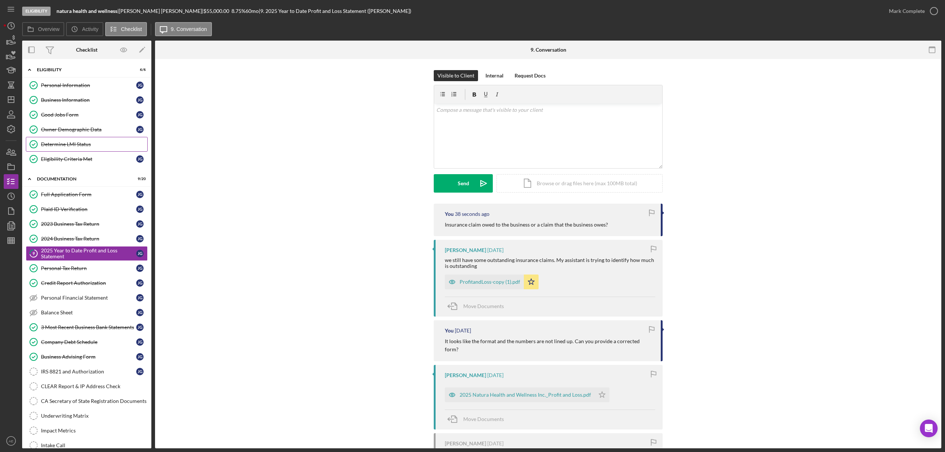
click at [80, 139] on link "Determine LMI Status Determine LMI Status" at bounding box center [87, 144] width 122 height 15
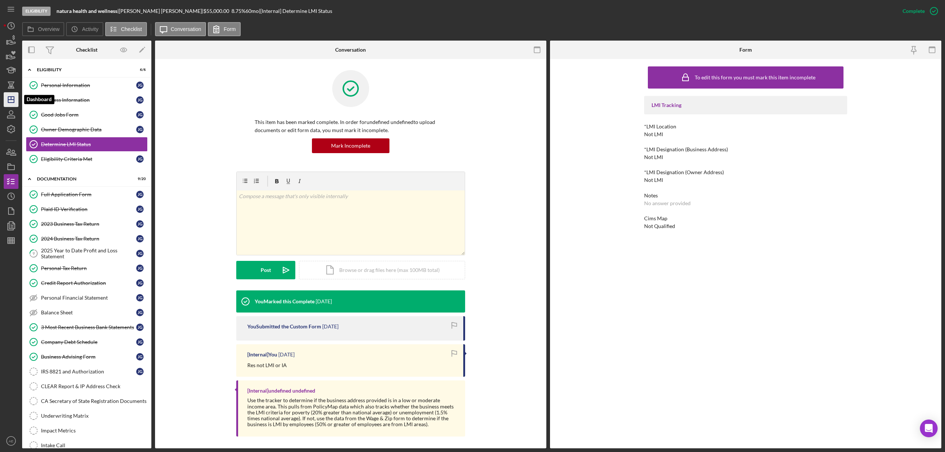
drag, startPoint x: 5, startPoint y: 102, endPoint x: 13, endPoint y: 103, distance: 7.4
click at [5, 102] on icon "Icon/Dashboard" at bounding box center [11, 99] width 18 height 18
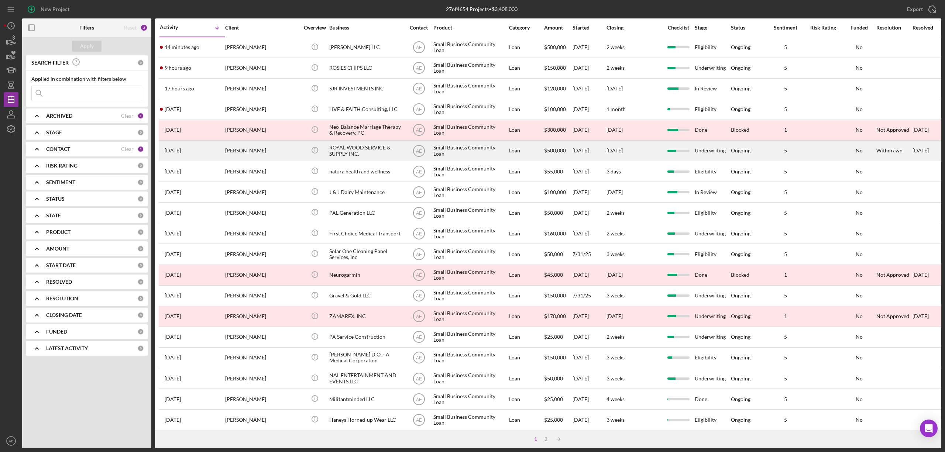
click at [279, 155] on div "[PERSON_NAME]" at bounding box center [262, 151] width 74 height 20
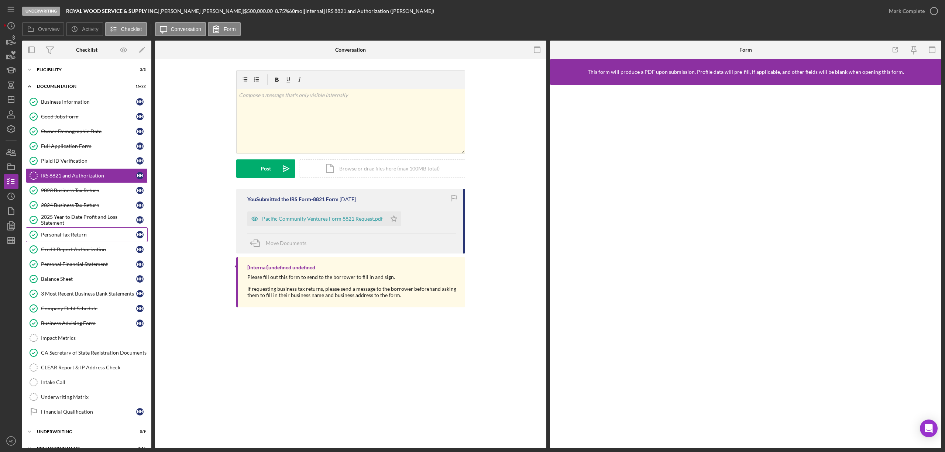
scroll to position [17, 0]
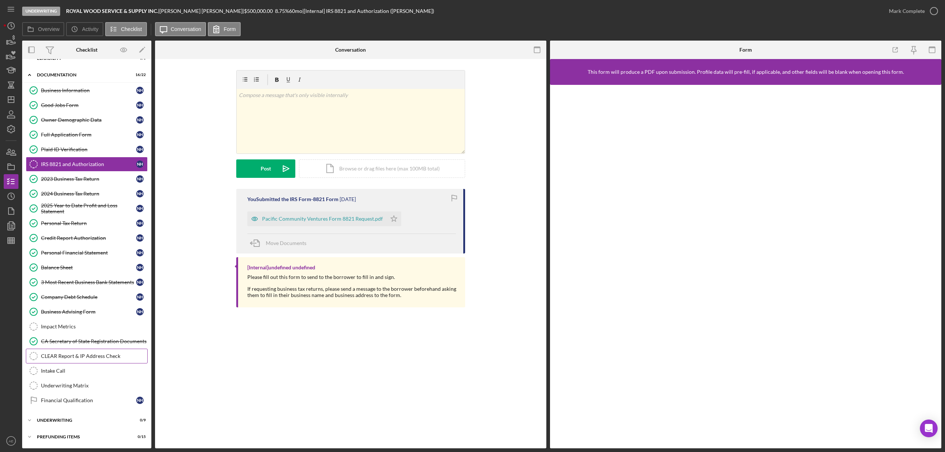
drag, startPoint x: 75, startPoint y: 415, endPoint x: 86, endPoint y: 350, distance: 65.9
click at [74, 415] on div "Icon/Expander Underwriting 0 / 9" at bounding box center [86, 420] width 129 height 15
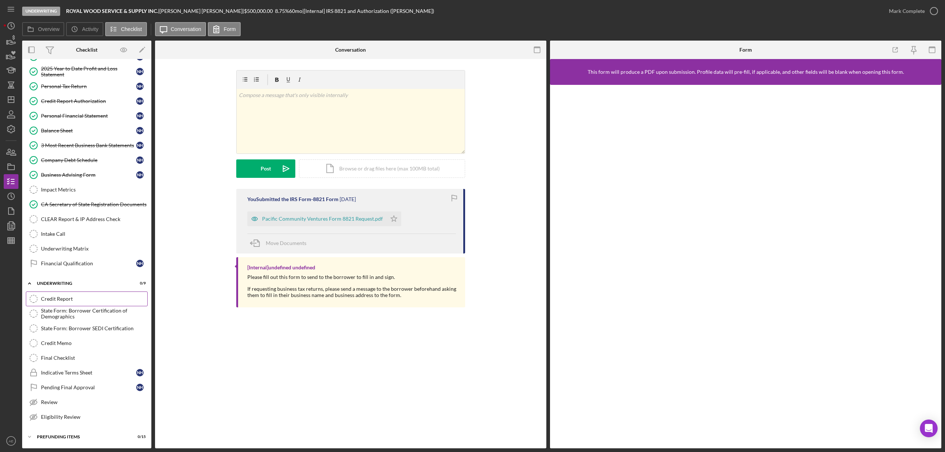
click at [86, 297] on div "Credit Report" at bounding box center [94, 299] width 106 height 6
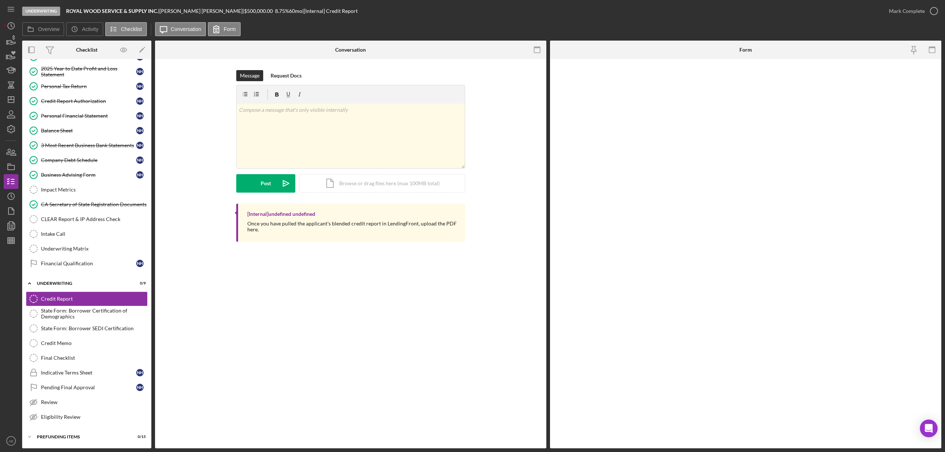
scroll to position [156, 0]
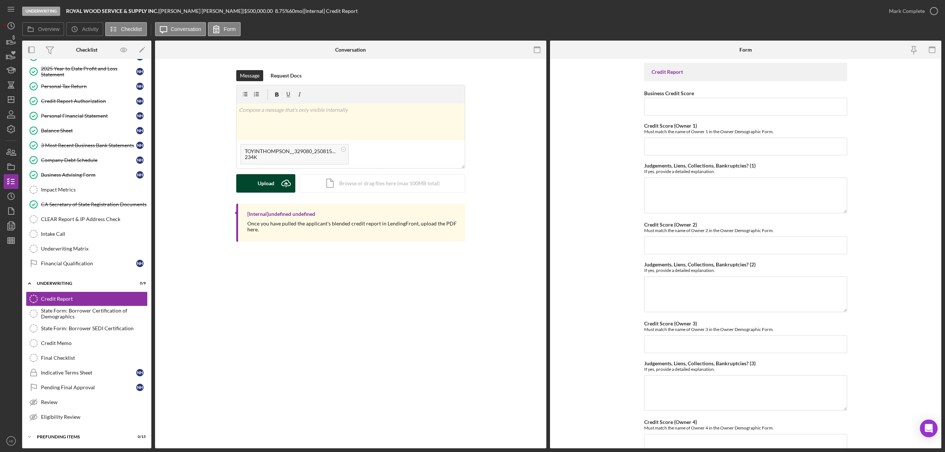
click at [268, 185] on div "Upload" at bounding box center [266, 183] width 17 height 18
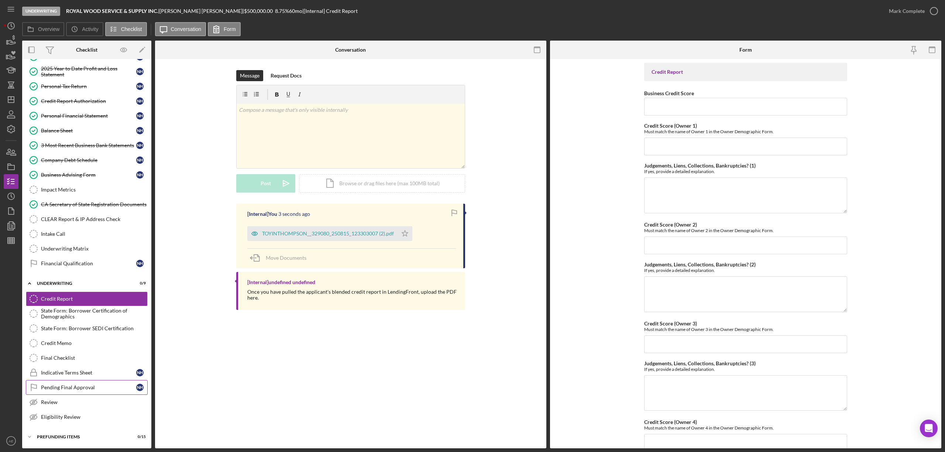
click at [90, 387] on div "Pending Final Approval" at bounding box center [88, 388] width 95 height 6
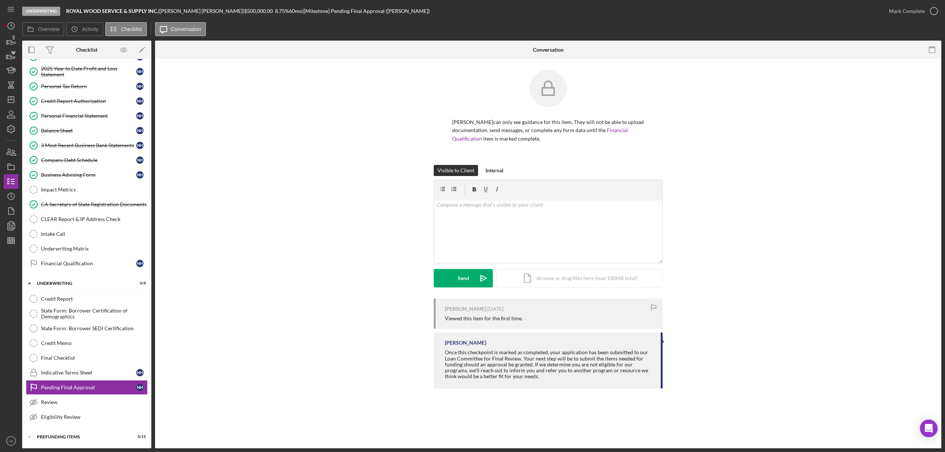
scroll to position [156, 0]
drag, startPoint x: 59, startPoint y: 298, endPoint x: 124, endPoint y: 309, distance: 66.3
click at [59, 298] on div "Credit Report" at bounding box center [94, 299] width 106 height 6
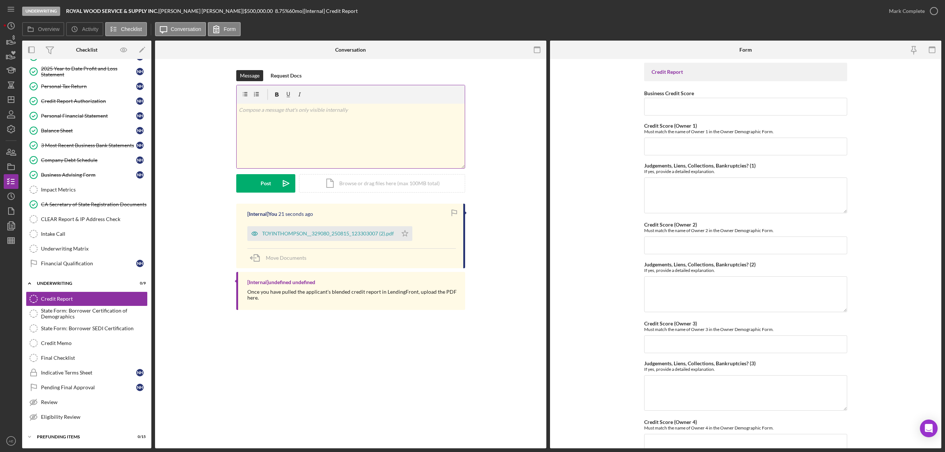
click at [281, 125] on div "v Color teal Color pink Remove color Add row above Add row below Add column bef…" at bounding box center [351, 136] width 228 height 65
click at [260, 192] on button "Post Icon/icon-invite-send" at bounding box center [265, 183] width 59 height 18
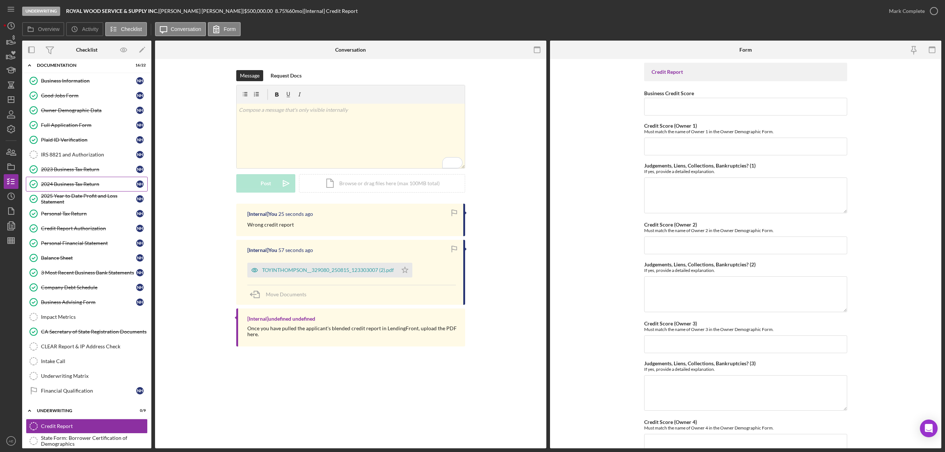
scroll to position [8, 0]
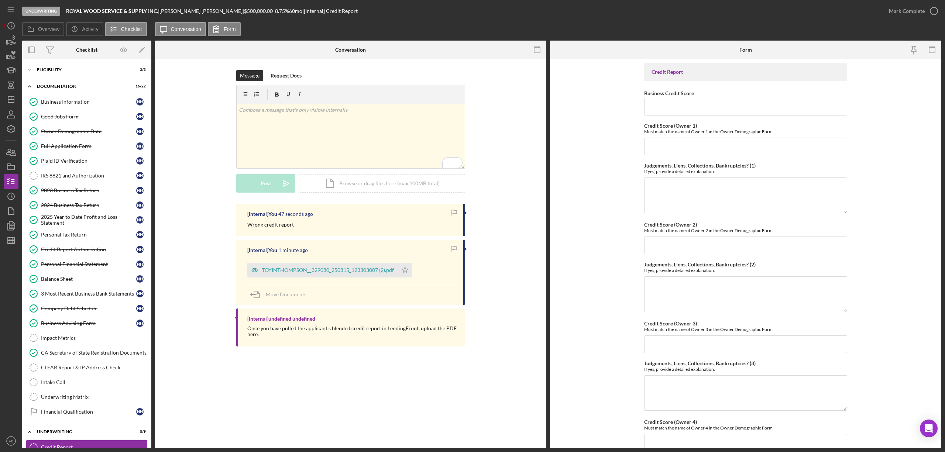
scroll to position [8, 0]
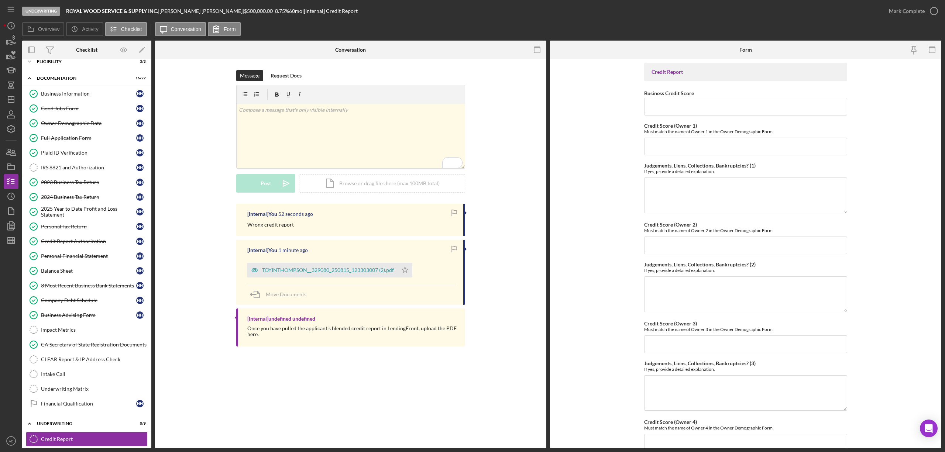
drag, startPoint x: 79, startPoint y: 286, endPoint x: 259, endPoint y: 294, distance: 179.9
click at [79, 286] on div "3 Most Recent Business Bank Statements" at bounding box center [88, 286] width 95 height 6
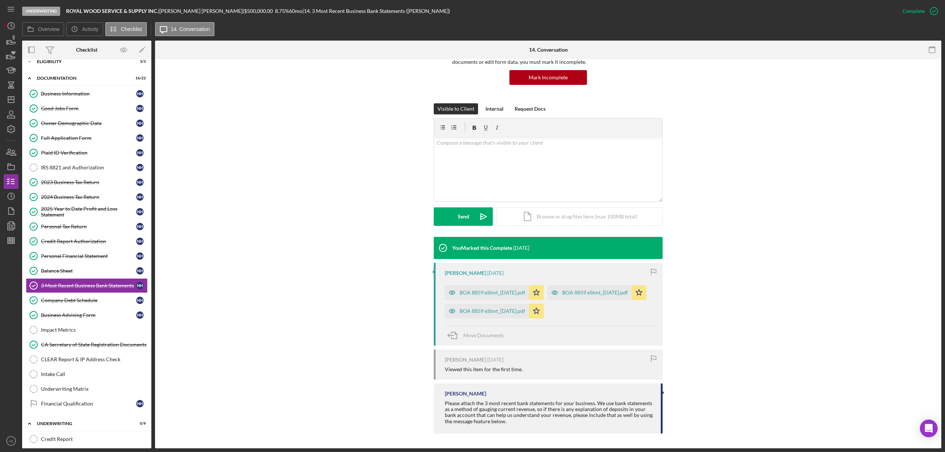
scroll to position [86, 0]
click at [562, 294] on div "BOA 8859 eStmt_[DATE].pdf" at bounding box center [595, 293] width 66 height 6
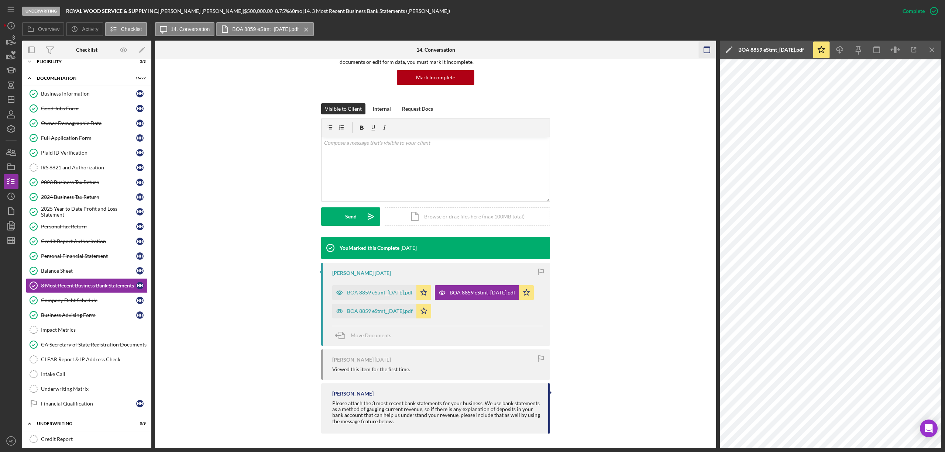
click at [709, 54] on icon "button" at bounding box center [707, 50] width 17 height 17
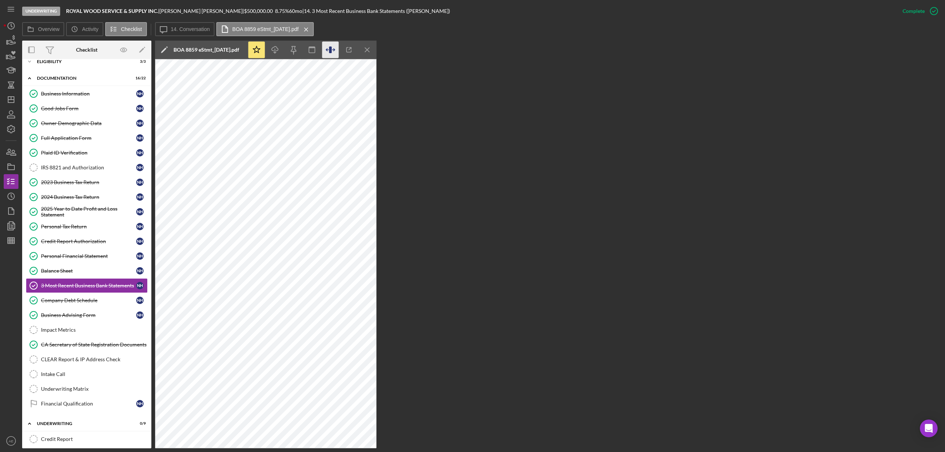
click at [334, 50] on icon "button" at bounding box center [333, 50] width 2 height 2
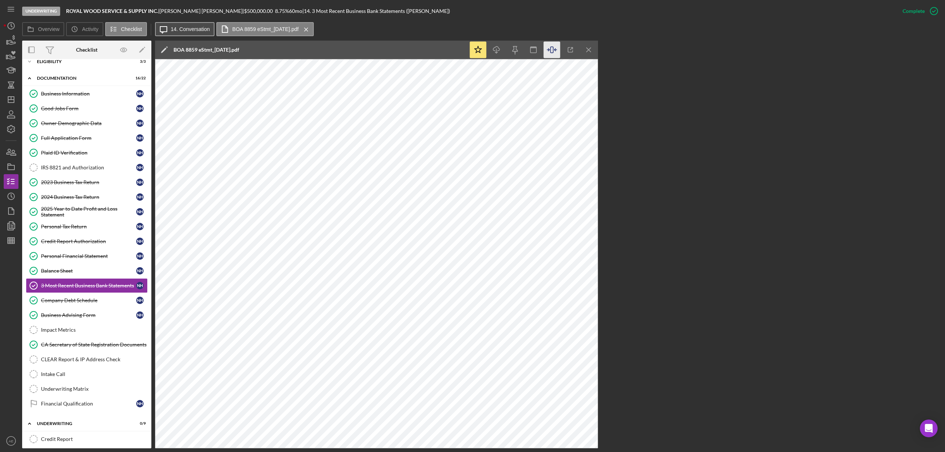
drag, startPoint x: 180, startPoint y: 24, endPoint x: 186, endPoint y: 27, distance: 6.5
click at [180, 24] on button "Icon/Message 14. Conversation" at bounding box center [185, 29] width 60 height 14
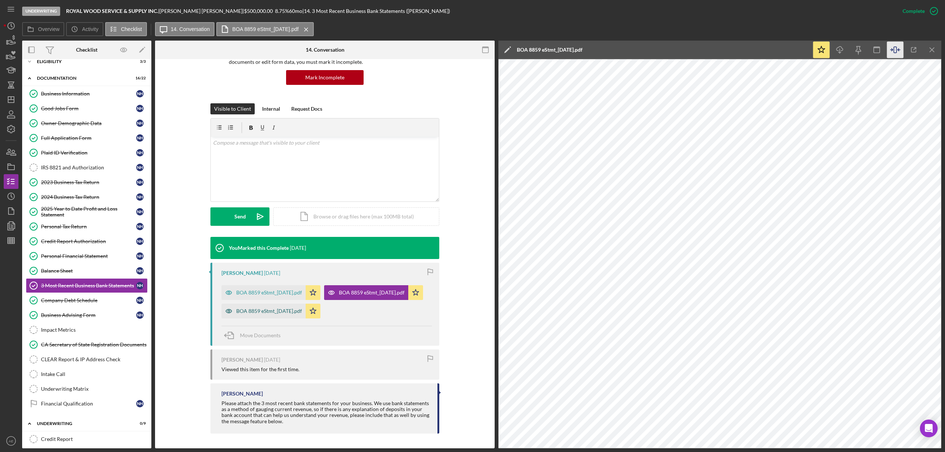
click at [232, 307] on icon "button" at bounding box center [228, 311] width 15 height 15
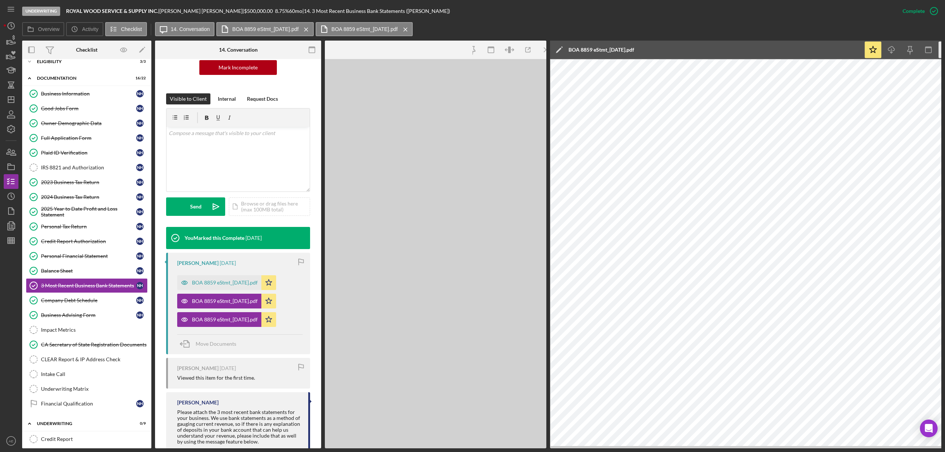
scroll to position [95, 0]
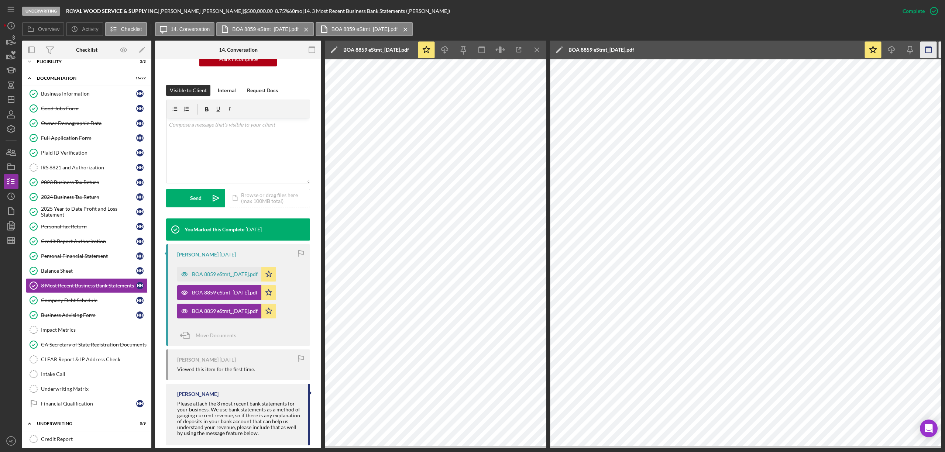
click at [933, 49] on icon "button" at bounding box center [928, 50] width 17 height 17
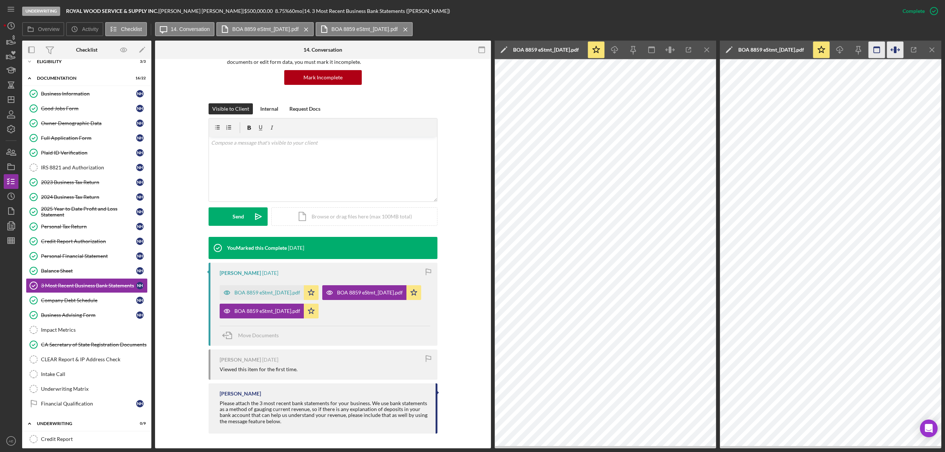
scroll to position [86, 0]
click at [709, 49] on line "button" at bounding box center [706, 50] width 4 height 4
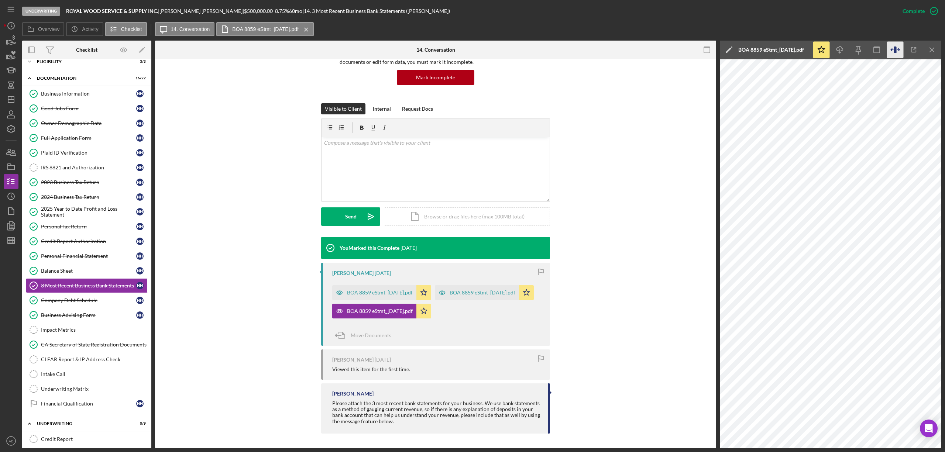
click at [892, 49] on icon "button" at bounding box center [895, 50] width 17 height 17
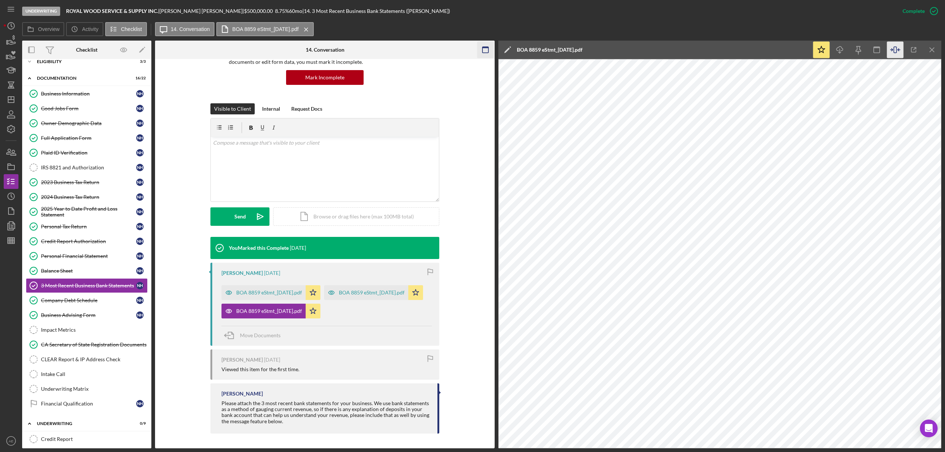
click at [489, 49] on icon "button" at bounding box center [485, 50] width 17 height 17
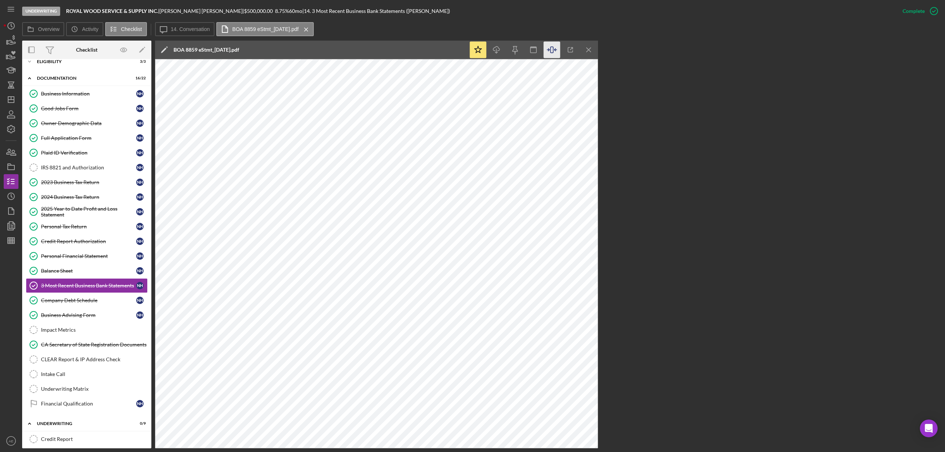
drag, startPoint x: 189, startPoint y: 27, endPoint x: 234, endPoint y: 52, distance: 51.4
click at [189, 27] on label "14. Conversation" at bounding box center [190, 29] width 39 height 6
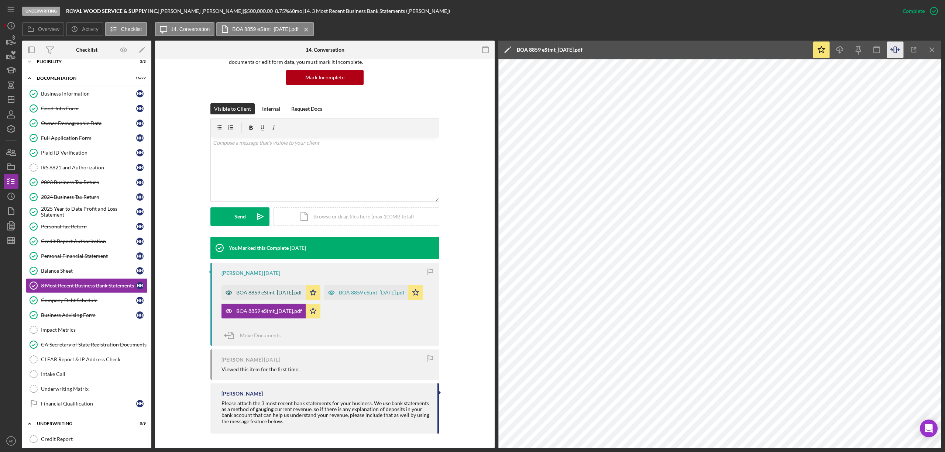
click at [298, 290] on div "BOA 8859 eStmt_[DATE].pdf" at bounding box center [269, 293] width 66 height 6
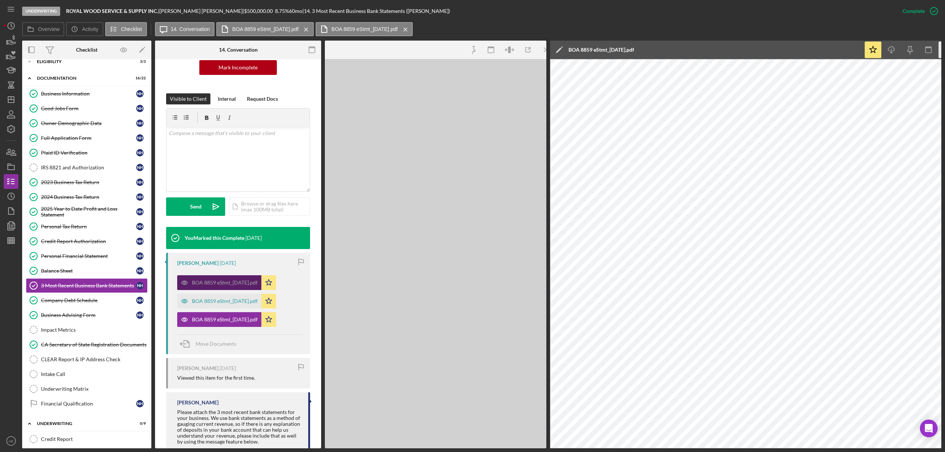
scroll to position [95, 0]
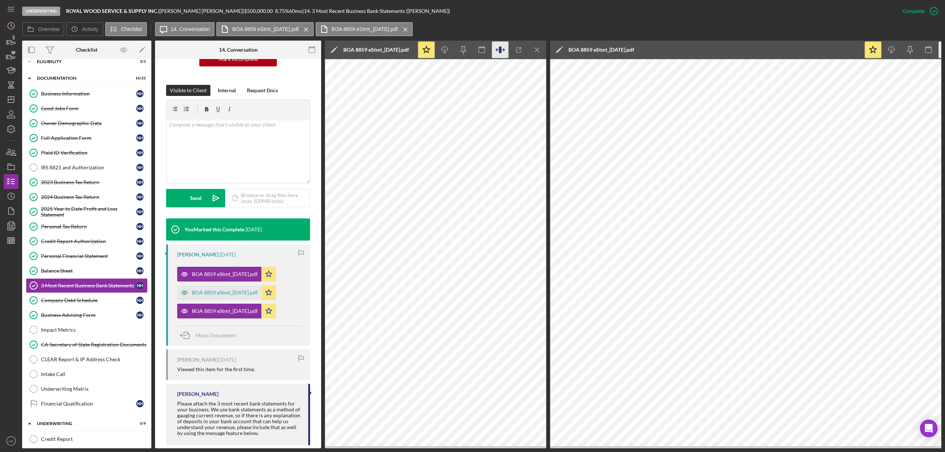
click at [506, 52] on icon "button" at bounding box center [500, 50] width 17 height 17
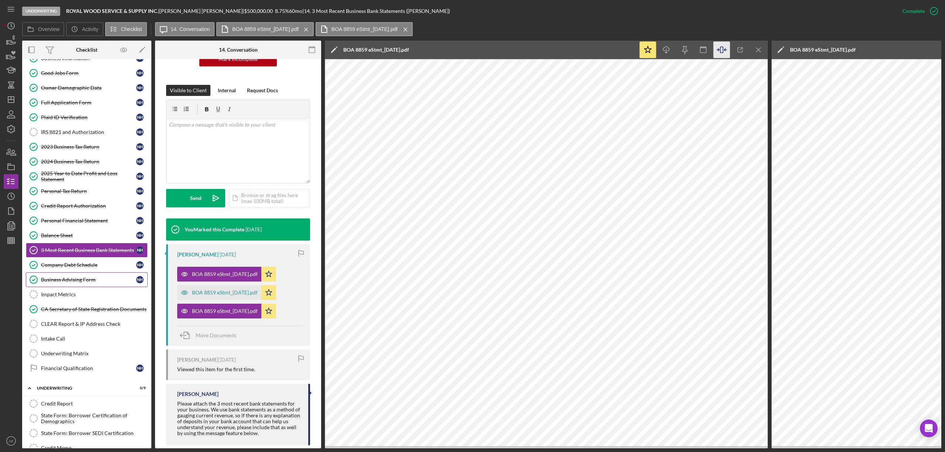
scroll to position [107, 0]
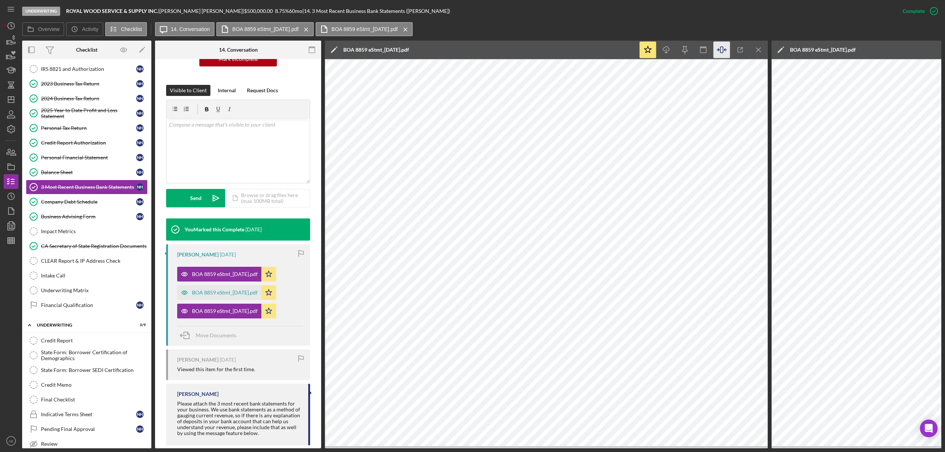
click at [89, 205] on div "Company Debt Schedule" at bounding box center [88, 202] width 95 height 6
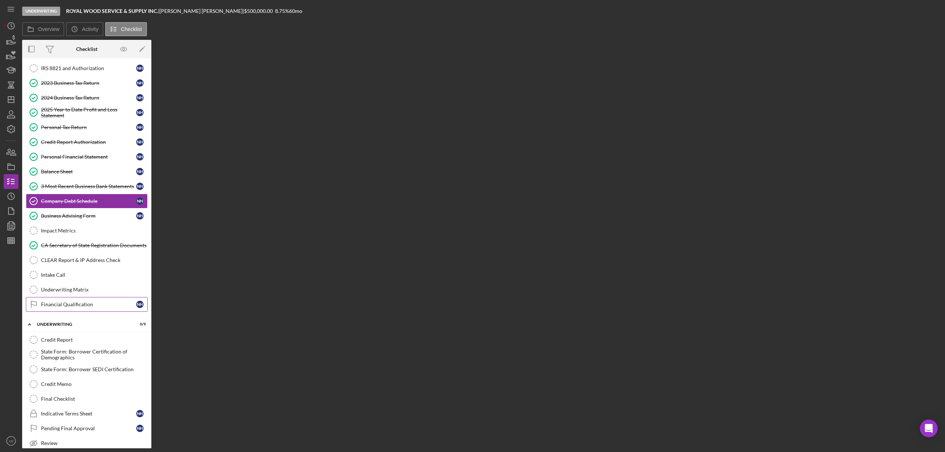
click at [103, 307] on div "Financial Qualification" at bounding box center [88, 304] width 95 height 6
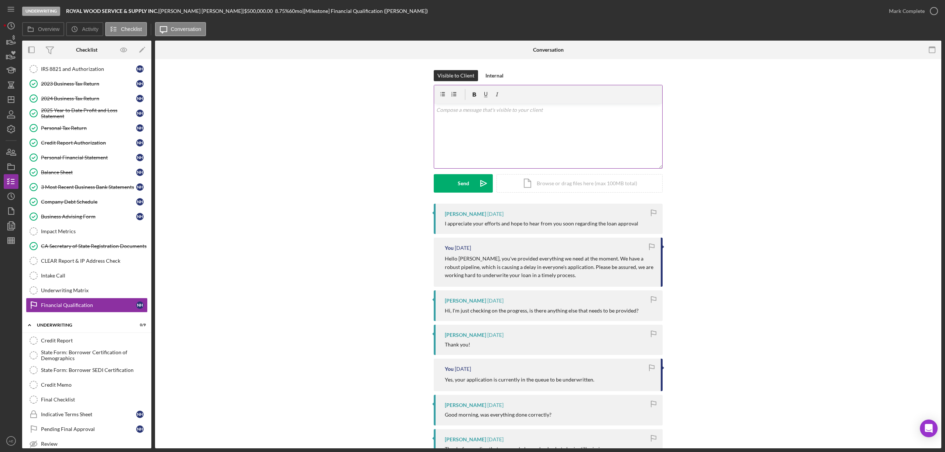
click at [525, 132] on div "v Color teal Color pink Remove color Add row above Add row below Add column bef…" at bounding box center [548, 136] width 228 height 65
click at [483, 148] on p "Looking thorugh the business bank statements, I noticed payments to multiple cr…" at bounding box center [548, 139] width 224 height 25
click at [463, 130] on p "Looking thorugh the business bank statements, I noticed payments to multiple cr…" at bounding box center [548, 139] width 224 height 25
click at [461, 133] on p "Looking thorugh the business bank statements, I noticed payments to multiple cr…" at bounding box center [548, 139] width 224 height 25
click at [458, 156] on div "v Color teal Color pink Remove color Add row above Add row below Add column bef…" at bounding box center [548, 136] width 228 height 65
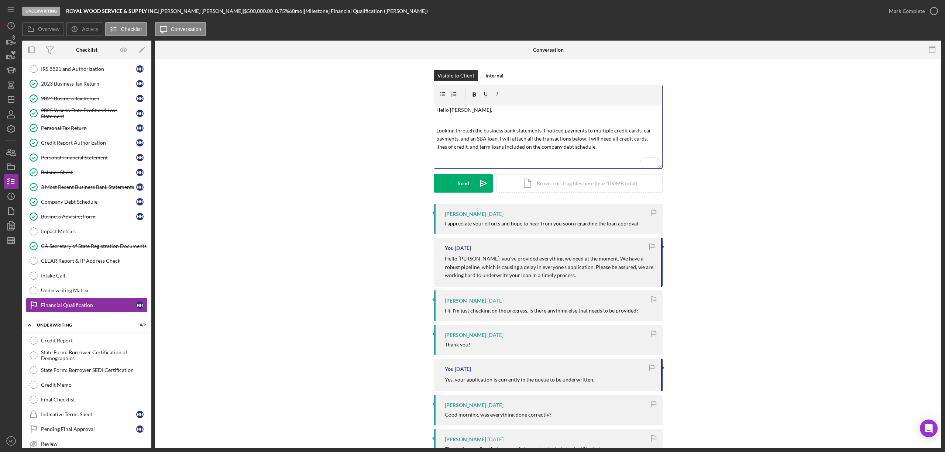
click at [585, 148] on p "Looking through the business bank statements, I noticed payments to multiple cr…" at bounding box center [548, 139] width 224 height 25
drag, startPoint x: 585, startPoint y: 148, endPoint x: 432, endPoint y: 105, distance: 159.1
click at [432, 105] on div "Visible to Client Internal v Color teal Color pink Remove color Add row above A…" at bounding box center [548, 136] width 764 height 132
click at [551, 141] on p "Looking through the business bank statements, I noticed payments to multiple cr…" at bounding box center [548, 139] width 224 height 25
drag, startPoint x: 507, startPoint y: 135, endPoint x: 434, endPoint y: 108, distance: 78.0
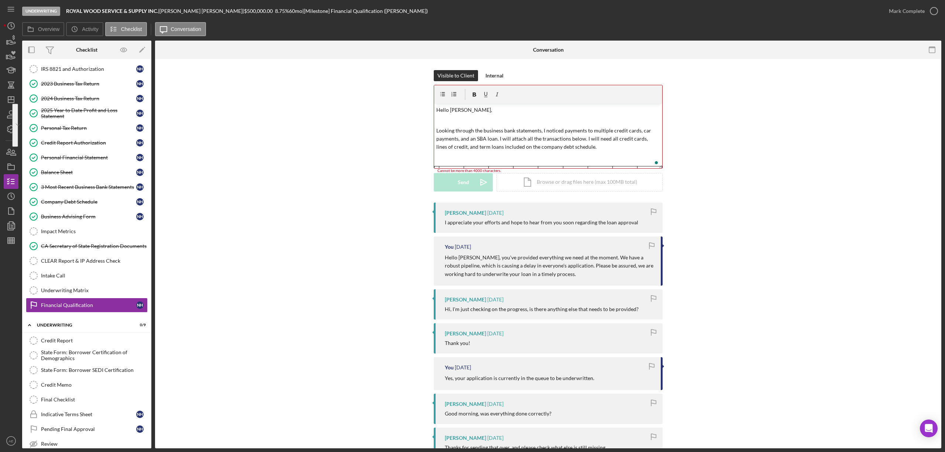
click at [434, 108] on div "v Color teal Color pink Remove color Add row above Add row below Add column bef…" at bounding box center [548, 136] width 228 height 65
copy div "Hello [PERSON_NAME], Looking through the business bank statements, I noticed pa…"
click at [70, 203] on div "Company Debt Schedule" at bounding box center [88, 202] width 95 height 6
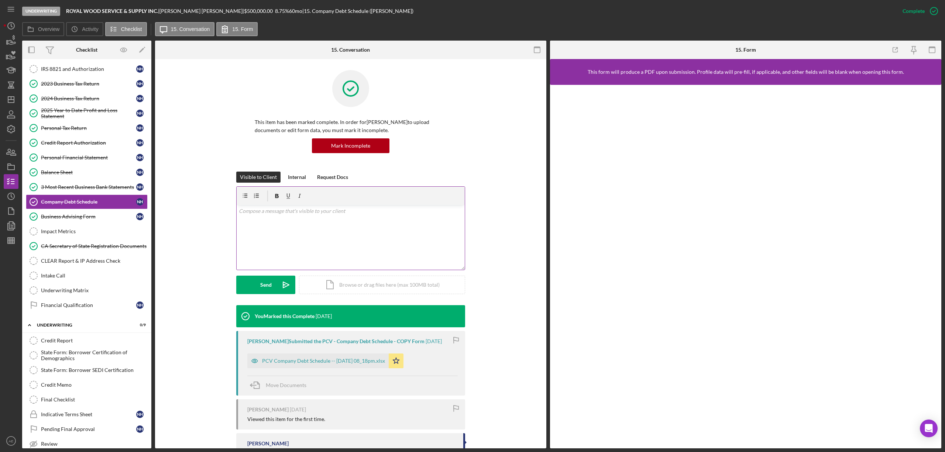
click at [321, 219] on div "v Color teal Color pink Remove color Add row above Add row below Add column bef…" at bounding box center [351, 237] width 228 height 65
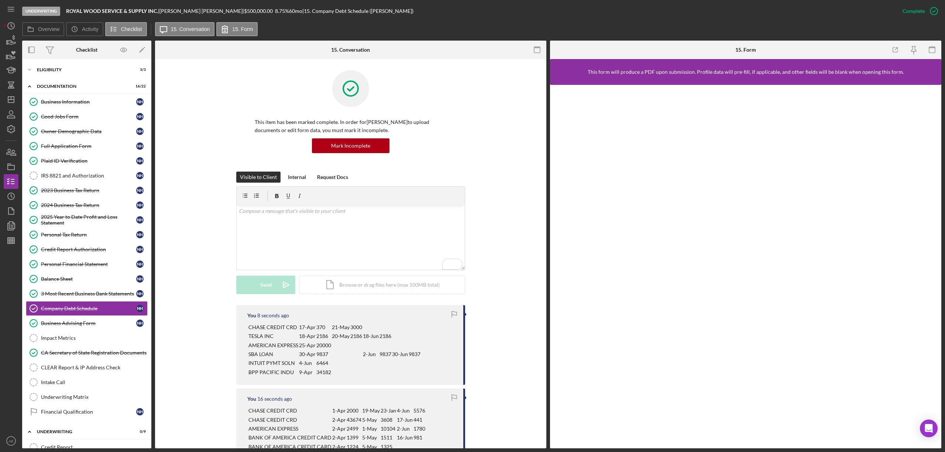
scroll to position [49, 0]
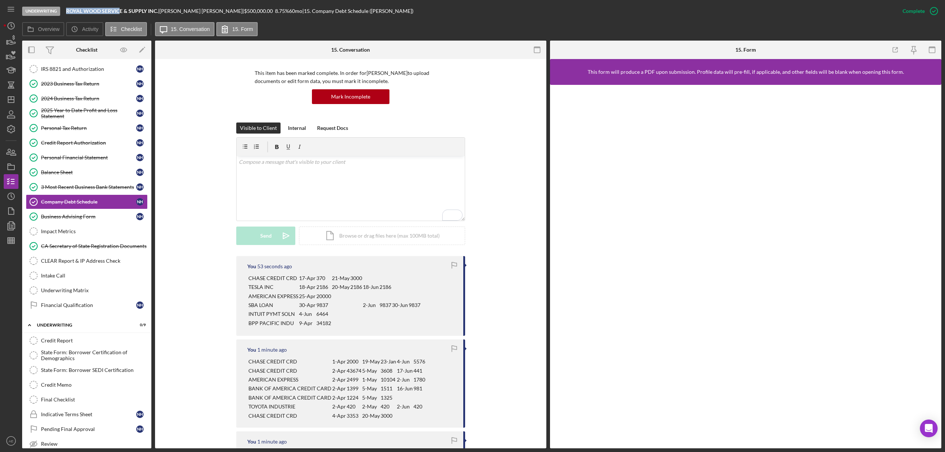
drag, startPoint x: 67, startPoint y: 9, endPoint x: 121, endPoint y: 11, distance: 54.3
click at [121, 11] on b "ROYAL WOOD SERVICE & SUPPLY INC." at bounding box center [112, 11] width 92 height 6
copy b "ROYAL WOOD SERVIC"
click at [67, 313] on link "Financial Qualification Financial Qualification N H" at bounding box center [87, 305] width 122 height 15
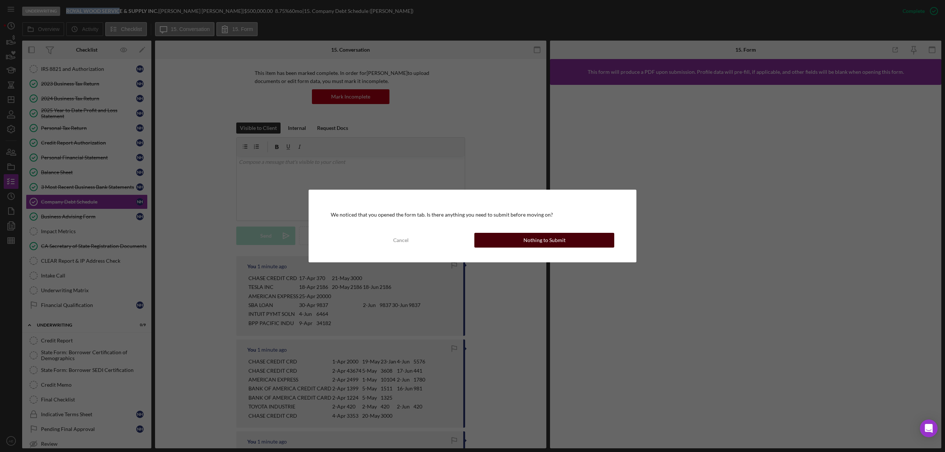
click at [502, 245] on button "Nothing to Submit" at bounding box center [544, 240] width 140 height 15
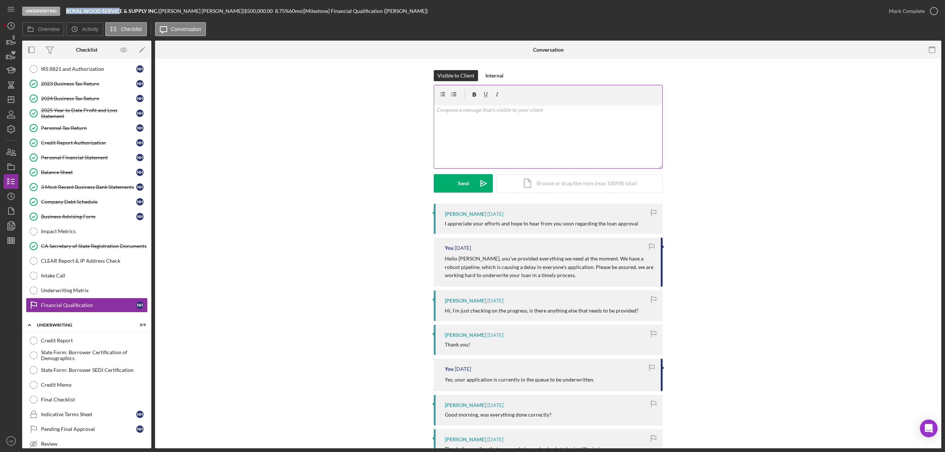
click at [489, 133] on div "v Color teal Color pink Remove color Add row above Add row below Add column bef…" at bounding box center [548, 136] width 228 height 65
click at [514, 105] on p "I noticed a few active UCC liens which I will attach them below. Can you provid…" at bounding box center [548, 107] width 224 height 17
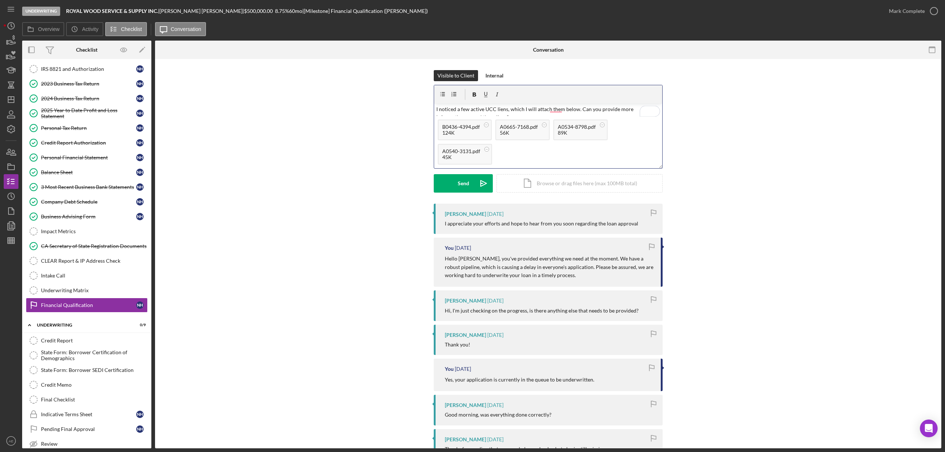
click at [554, 110] on p "I noticed a few active UCC liens, which I will attach them below. Can you provi…" at bounding box center [548, 113] width 224 height 17
click at [555, 110] on p "I noticed a few active UCC liens, which I will attach them below. Can you provi…" at bounding box center [548, 113] width 224 height 17
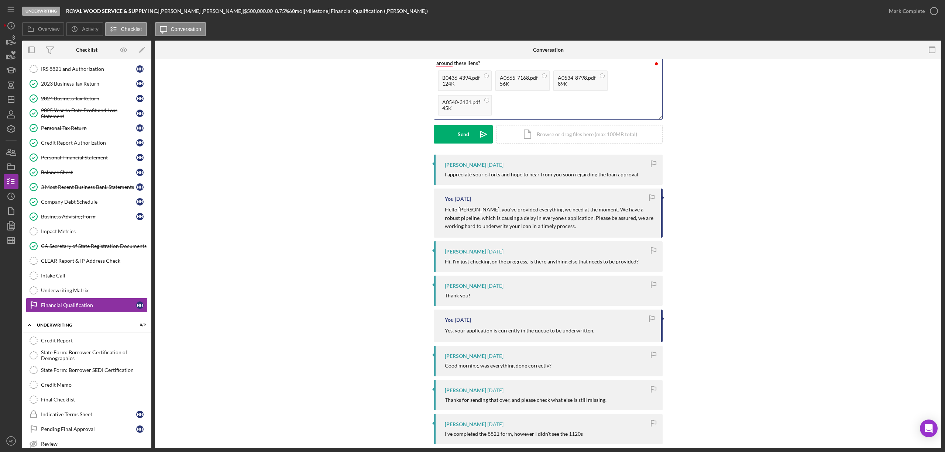
scroll to position [28, 0]
click at [444, 64] on p "I noticed a few active UCC liens, which I will attach below. Can you provide mo…" at bounding box center [548, 57] width 224 height 17
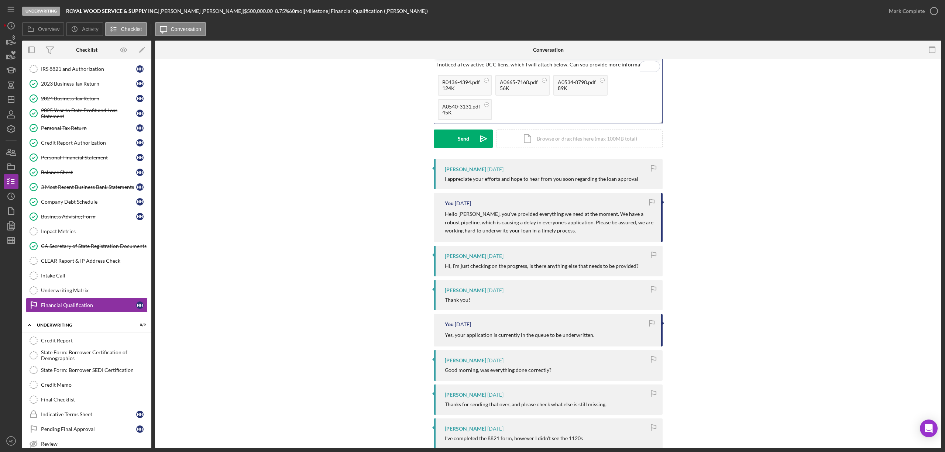
scroll to position [45, 0]
click at [464, 135] on div "Send" at bounding box center [463, 139] width 11 height 18
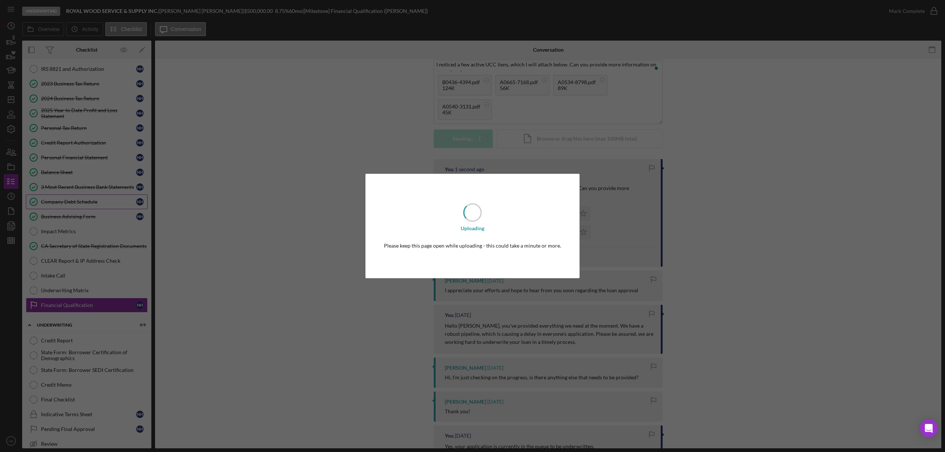
scroll to position [0, 0]
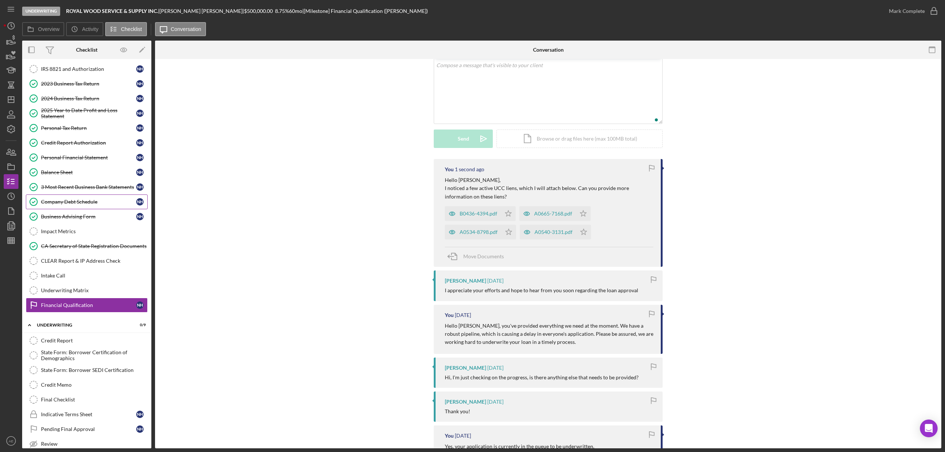
click at [77, 205] on div "Company Debt Schedule" at bounding box center [88, 202] width 95 height 6
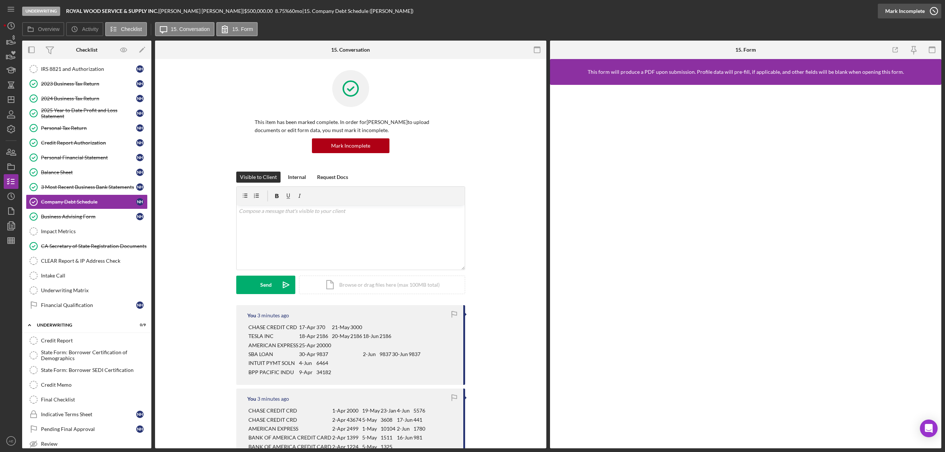
click at [911, 13] on div "Mark Incomplete" at bounding box center [904, 11] width 39 height 15
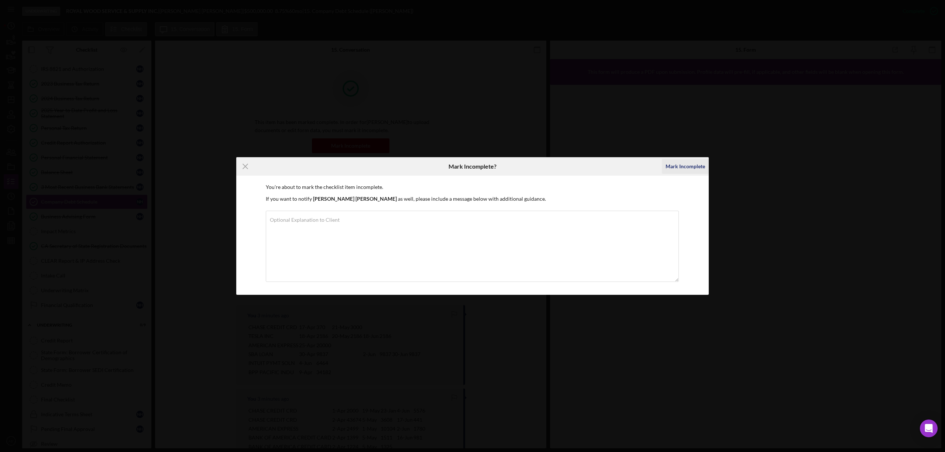
click at [673, 163] on div "Mark Incomplete" at bounding box center [684, 166] width 39 height 15
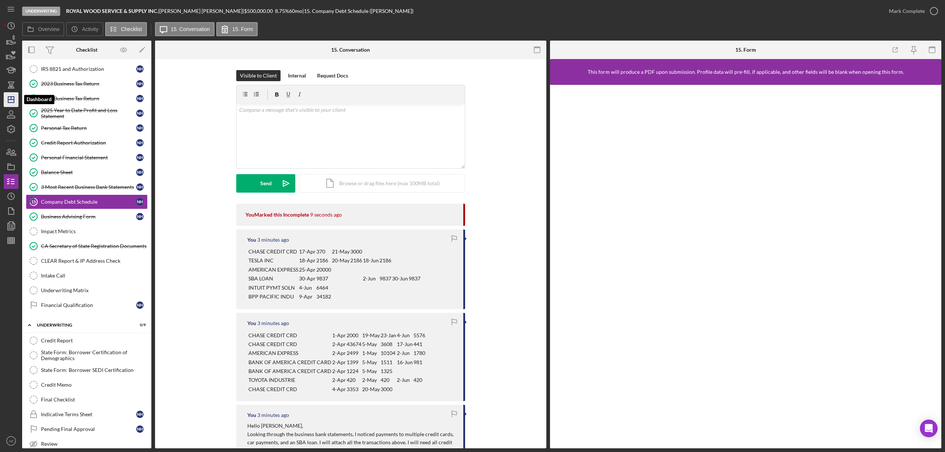
click at [11, 101] on icon "Icon/Dashboard" at bounding box center [11, 99] width 18 height 18
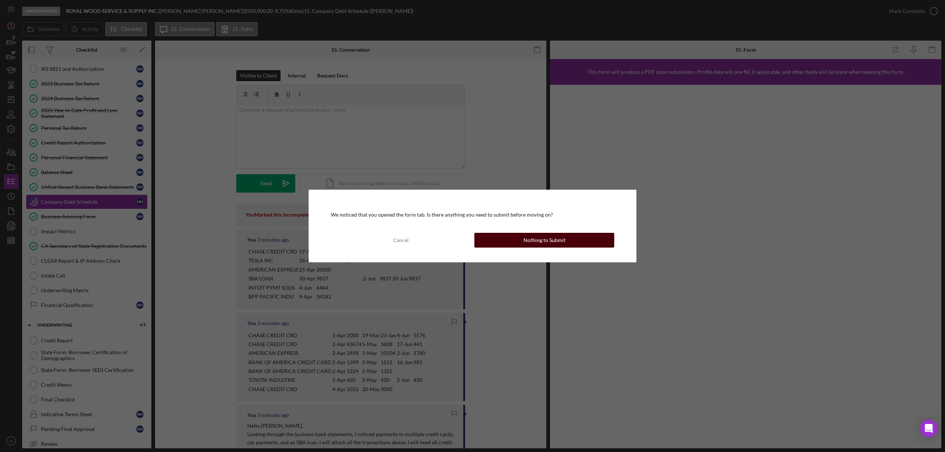
click at [498, 242] on button "Nothing to Submit" at bounding box center [544, 240] width 140 height 15
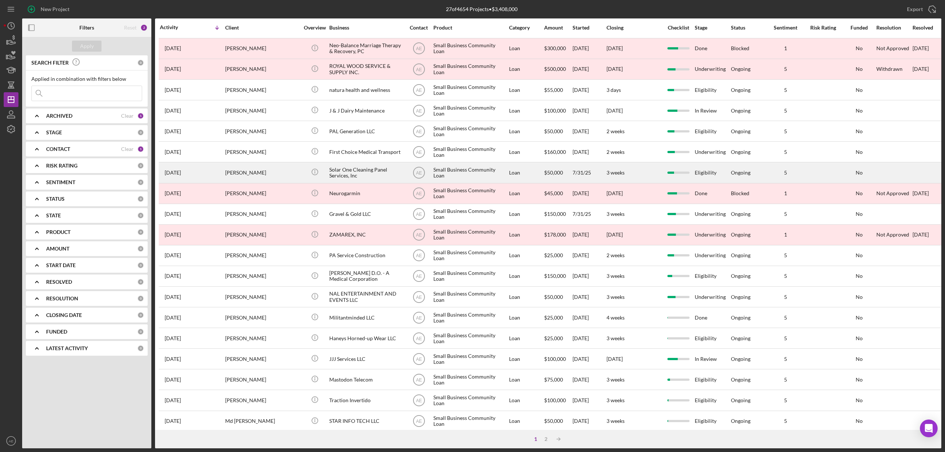
scroll to position [98, 0]
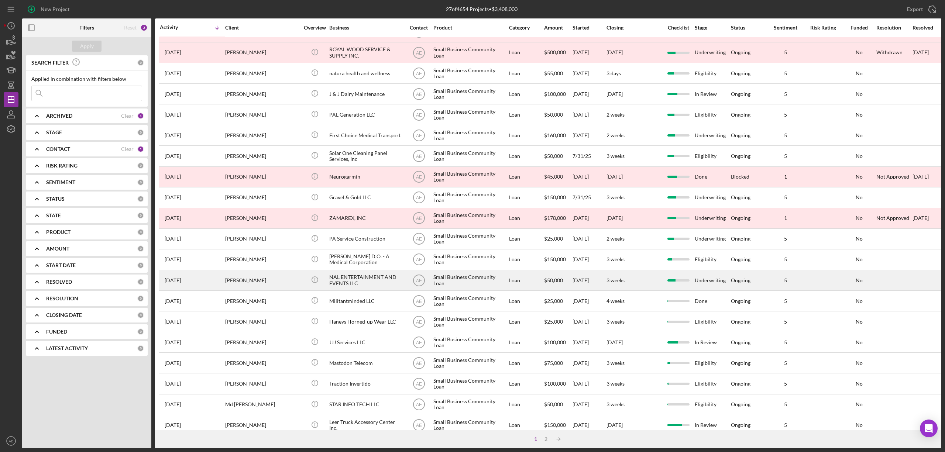
click at [360, 275] on div "NAL ENTERTAINMENT AND EVENTS LLC" at bounding box center [366, 280] width 74 height 20
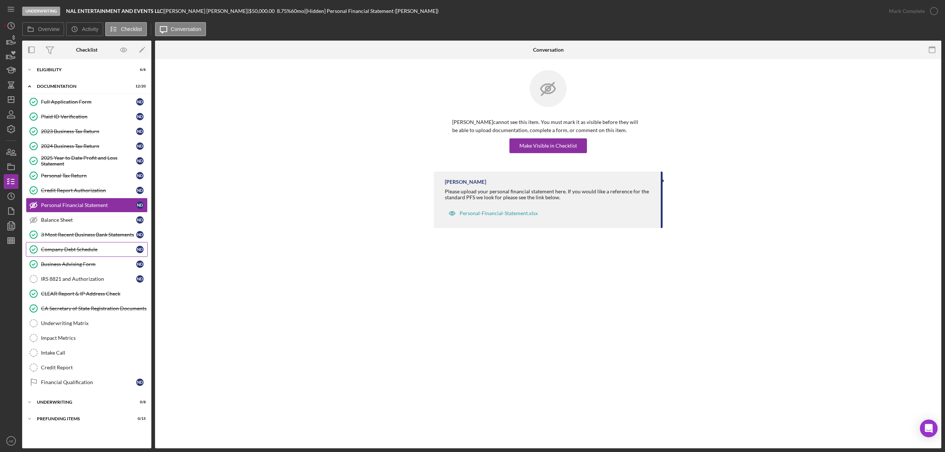
click at [77, 247] on link "Company Debt Schedule Company Debt Schedule N D" at bounding box center [87, 249] width 122 height 15
